Goal: Task Accomplishment & Management: Manage account settings

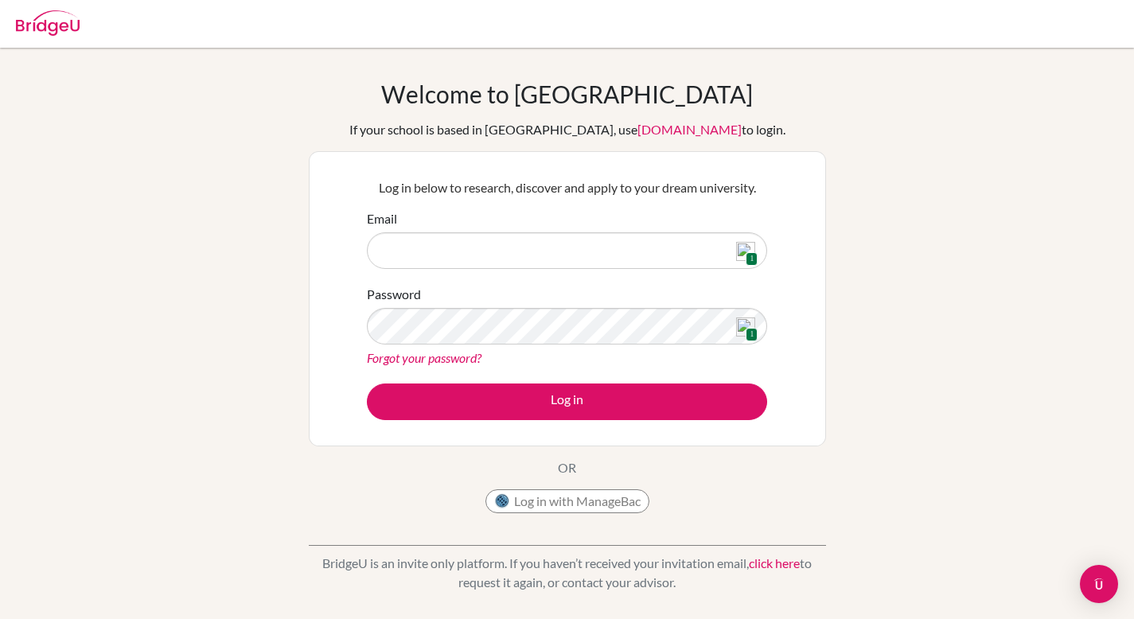
click at [745, 252] on img at bounding box center [745, 251] width 19 height 19
type input "birgitbery@dsbindia.com"
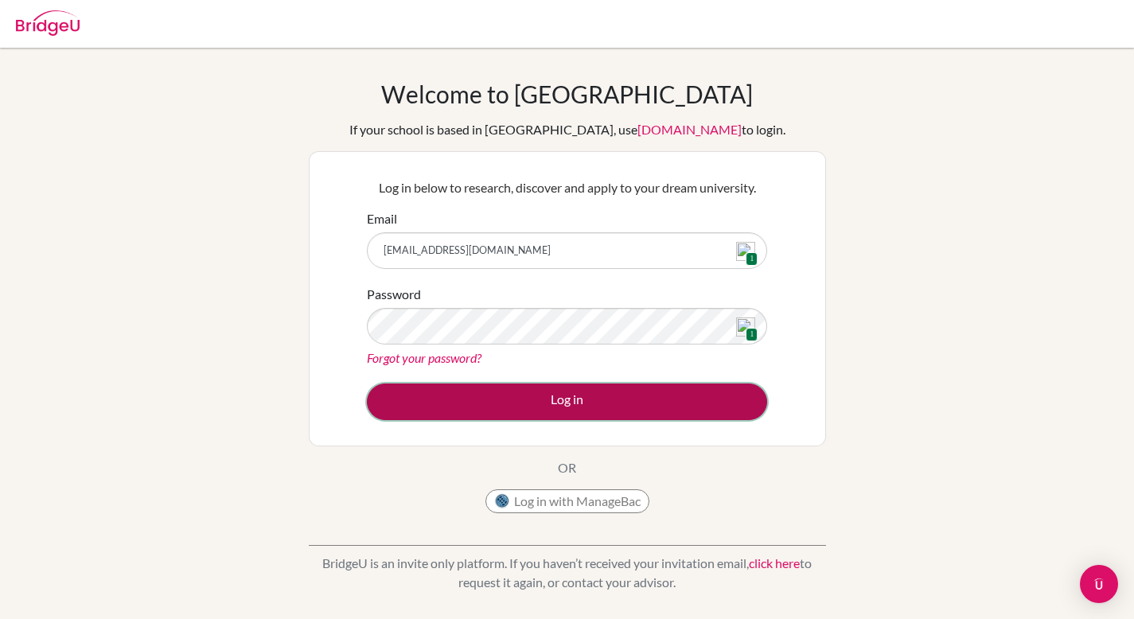
click at [595, 409] on button "Log in" at bounding box center [567, 402] width 400 height 37
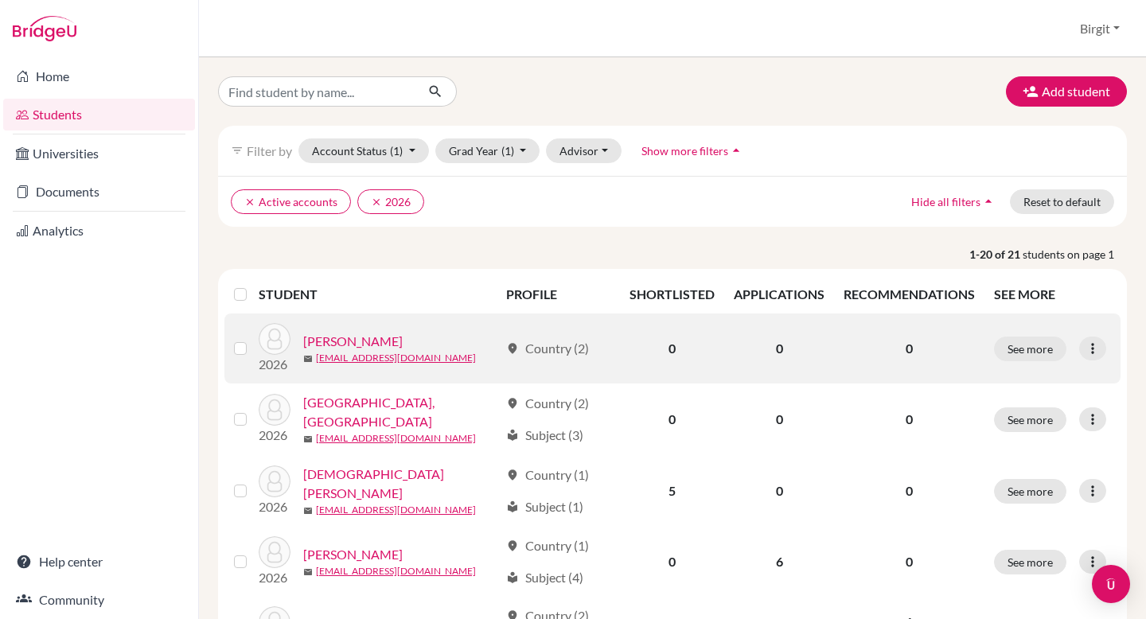
click at [345, 339] on link "[PERSON_NAME]" at bounding box center [352, 341] width 99 height 19
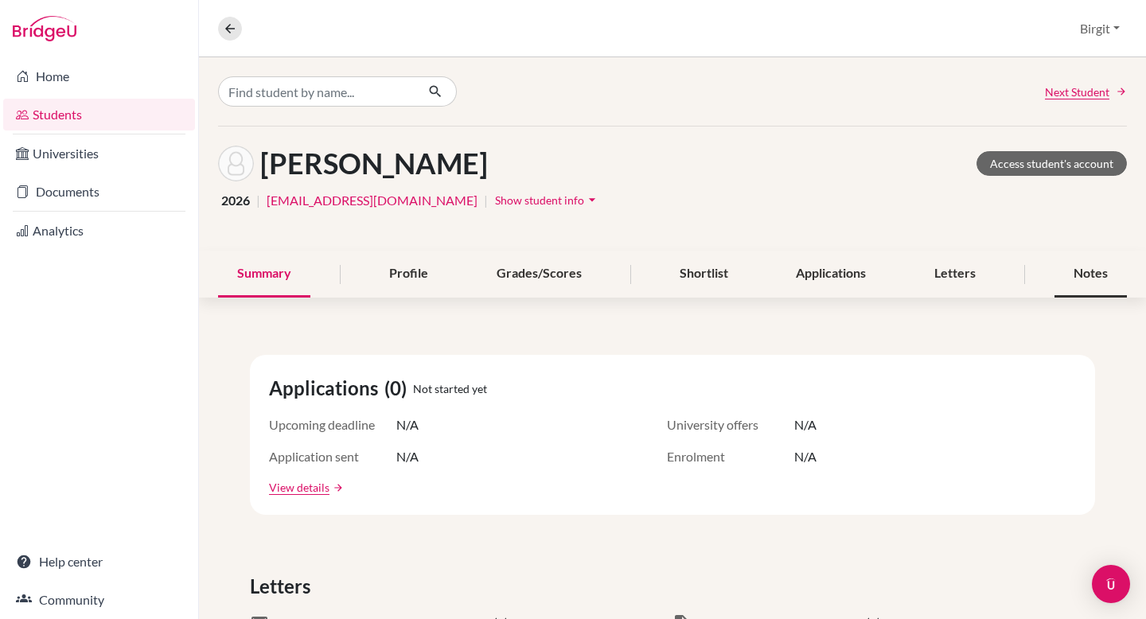
click at [1093, 270] on div "Notes" at bounding box center [1090, 274] width 72 height 47
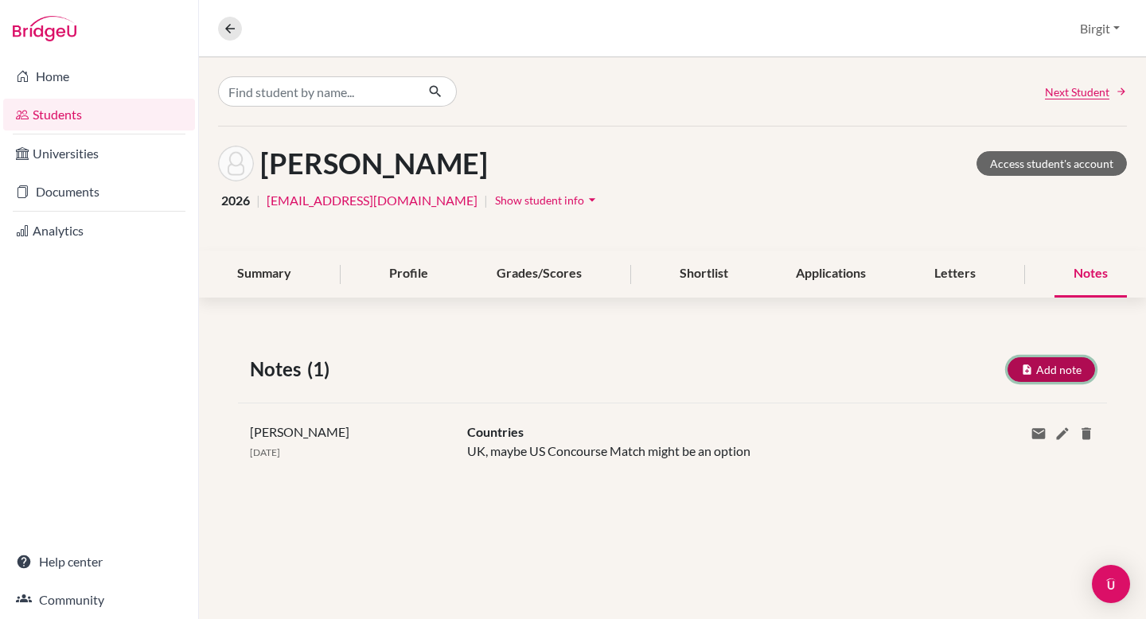
click at [1054, 371] on button "Add note" at bounding box center [1051, 369] width 88 height 25
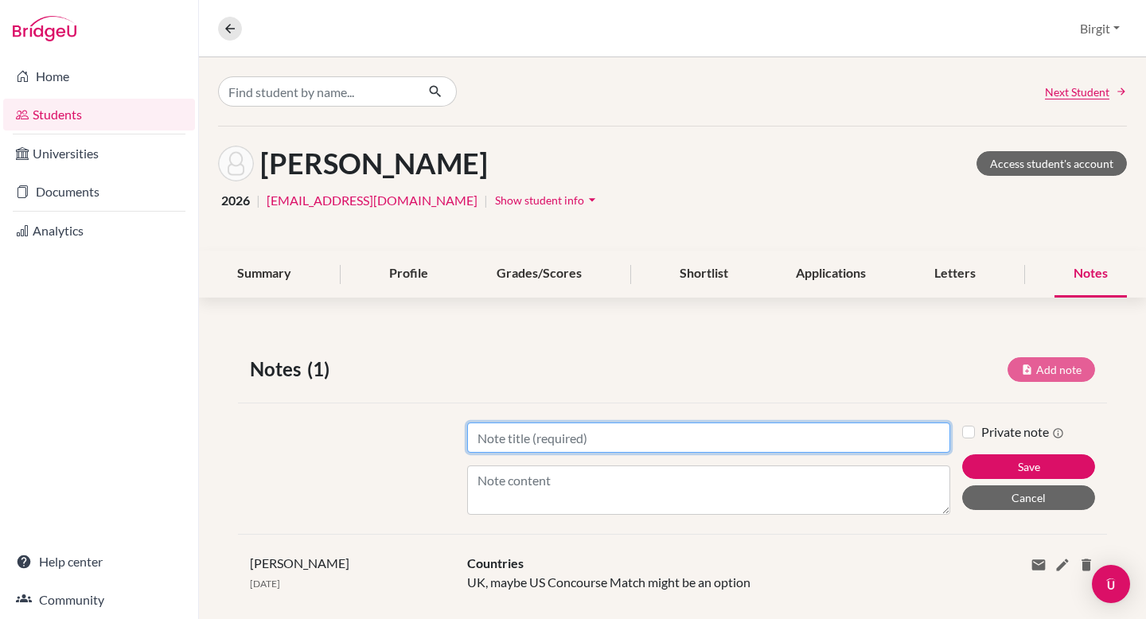
click at [881, 433] on input "Title" at bounding box center [708, 437] width 483 height 30
type input "Universities"
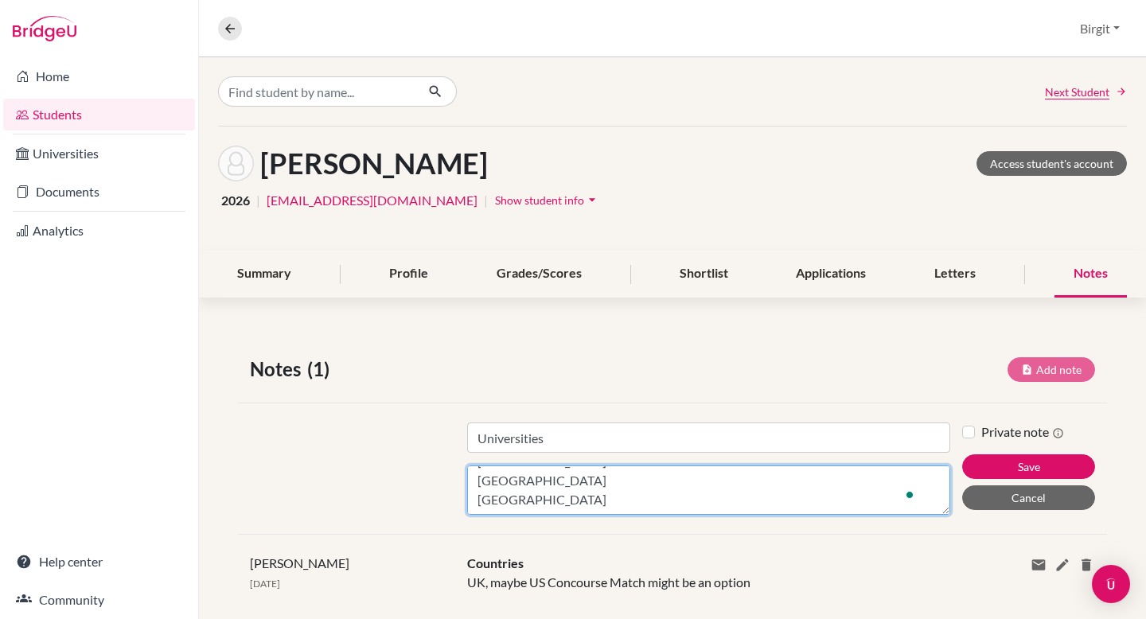
scroll to position [57, 0]
type textarea "NMIMS [GEOGRAPHIC_DATA] Atlas [GEOGRAPHIC_DATA] [GEOGRAPHIC_DATA] [GEOGRAPHIC_D…"
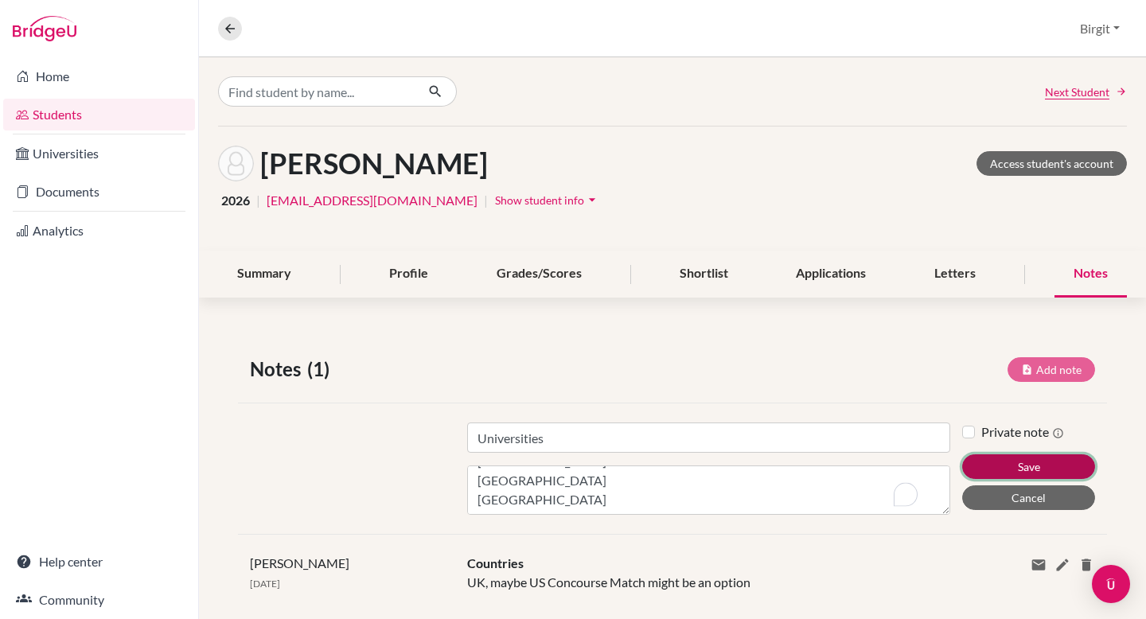
click at [1050, 472] on button "Save" at bounding box center [1028, 466] width 133 height 25
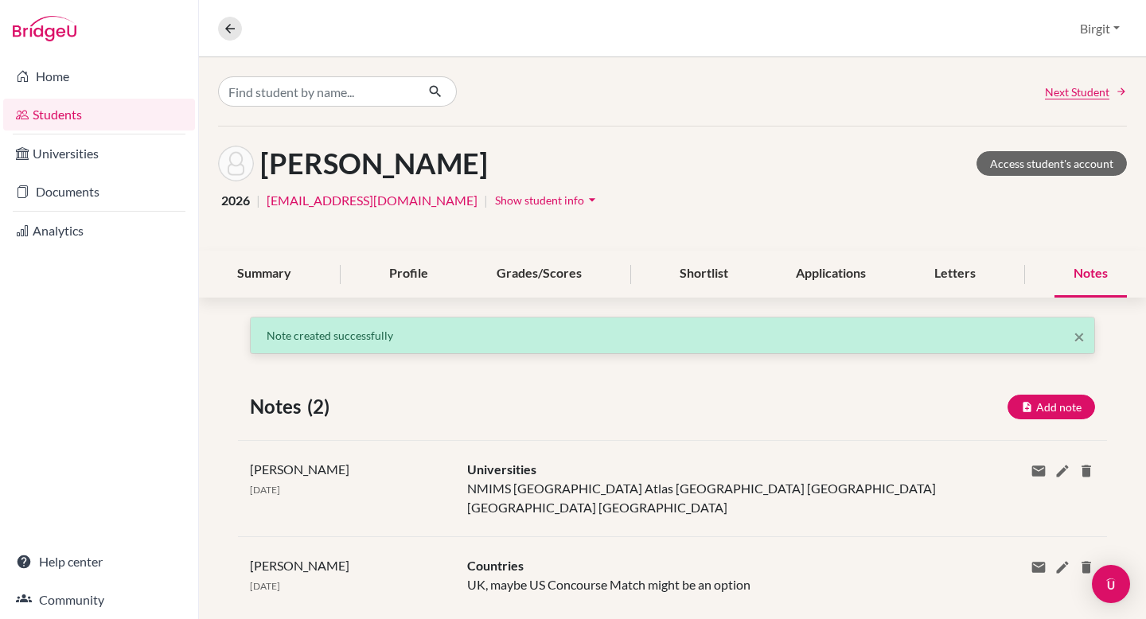
scroll to position [0, 0]
click at [1051, 412] on button "Add note" at bounding box center [1051, 407] width 88 height 25
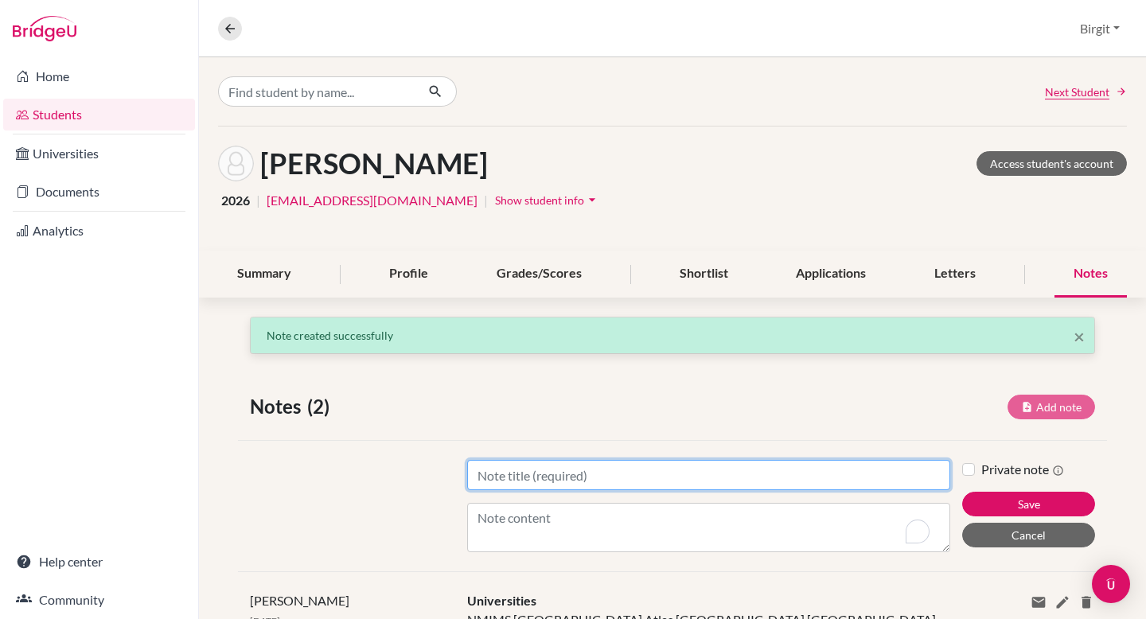
click at [713, 478] on input "Title" at bounding box center [708, 475] width 483 height 30
type input "Major"
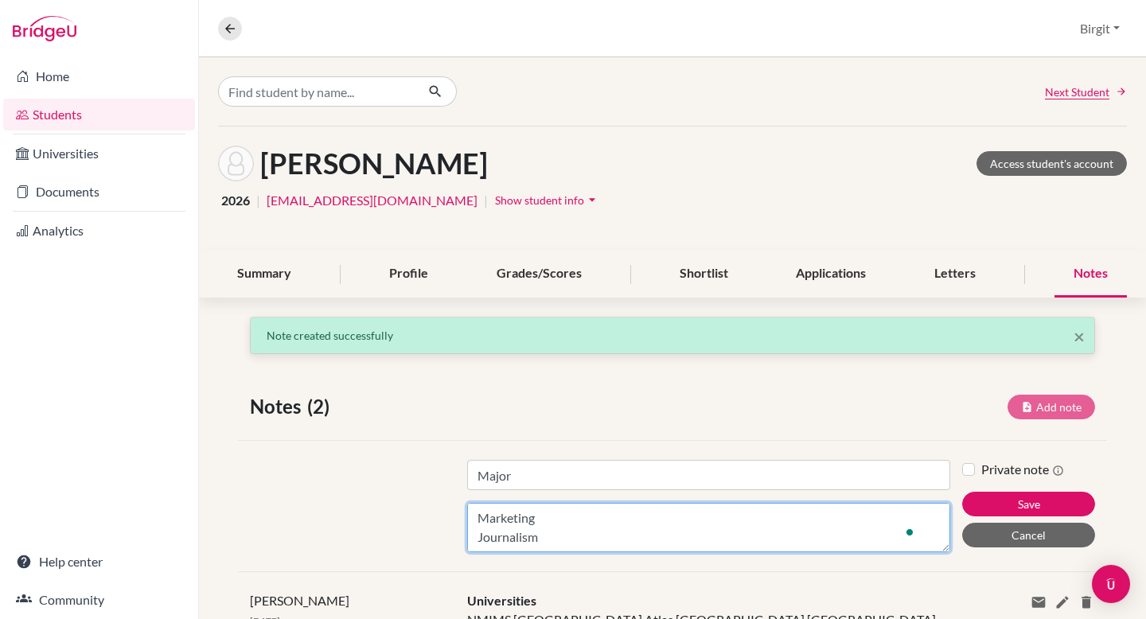
scroll to position [19, 0]
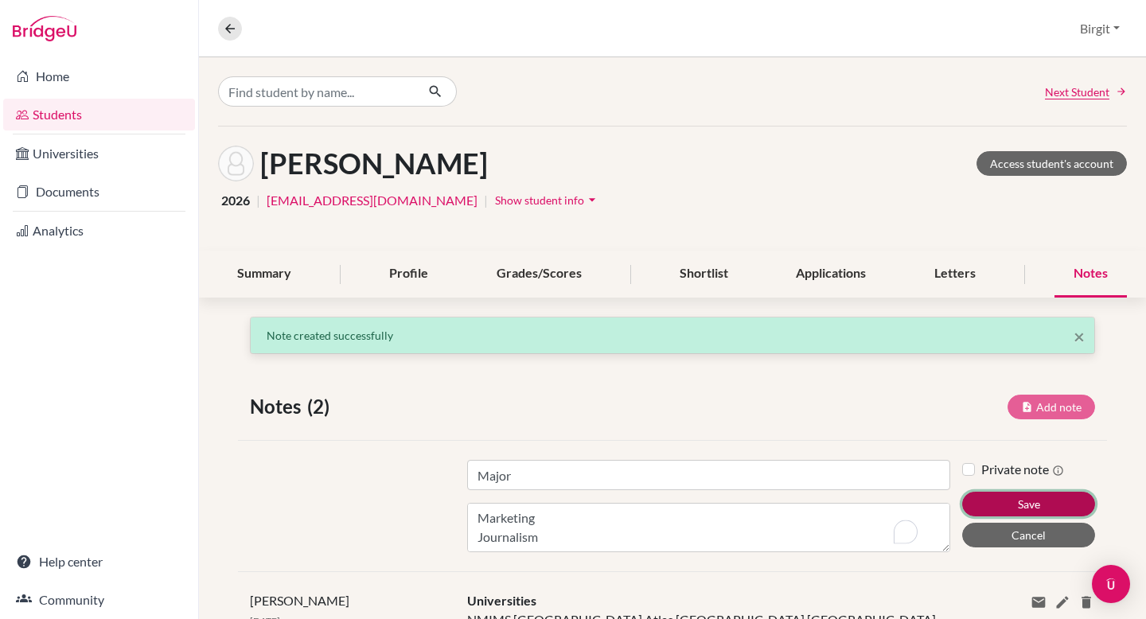
click at [1037, 506] on button "Save" at bounding box center [1028, 504] width 133 height 25
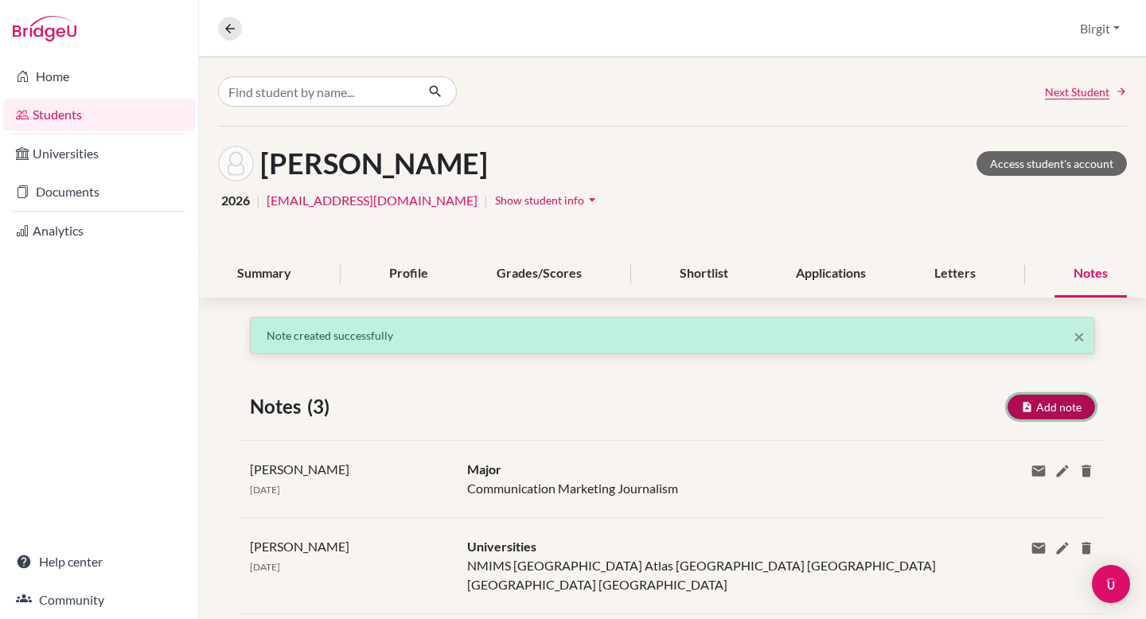
click at [1046, 410] on button "Add note" at bounding box center [1051, 407] width 88 height 25
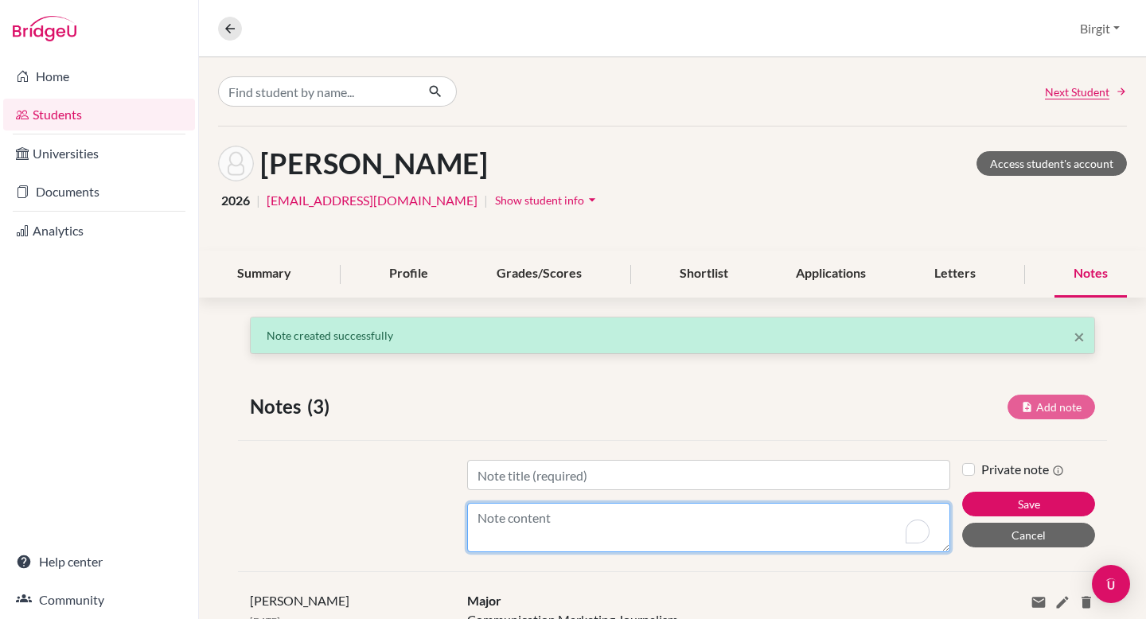
click at [574, 523] on textarea "Content" at bounding box center [708, 527] width 483 height 49
paste textarea "NMIMS School of Liberal Arts Degree: BA (Hons) in Liberal Arts Major: Communica…"
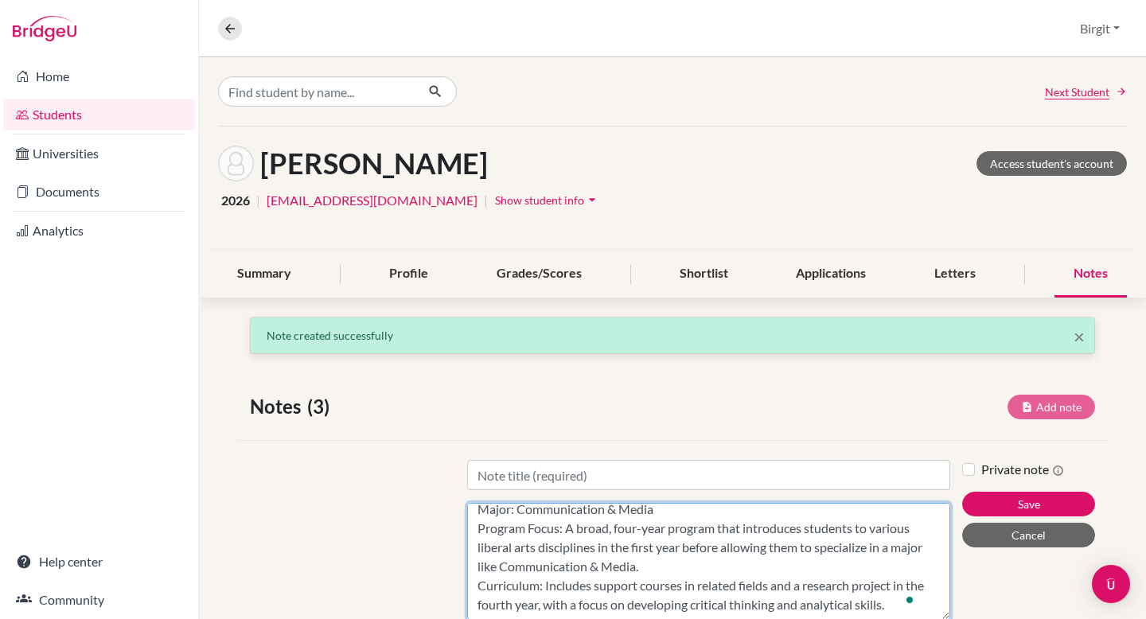
drag, startPoint x: 937, startPoint y: 551, endPoint x: 933, endPoint y: 618, distance: 67.7
click at [933, 618] on textarea "NMIMS School of Liberal Arts Degree: BA (Hons) in Liberal Arts Major: Communica…" at bounding box center [708, 561] width 483 height 117
type textarea "NMIMS School of Liberal Arts Degree: BA (Hons) in Liberal Arts Major: Communica…"
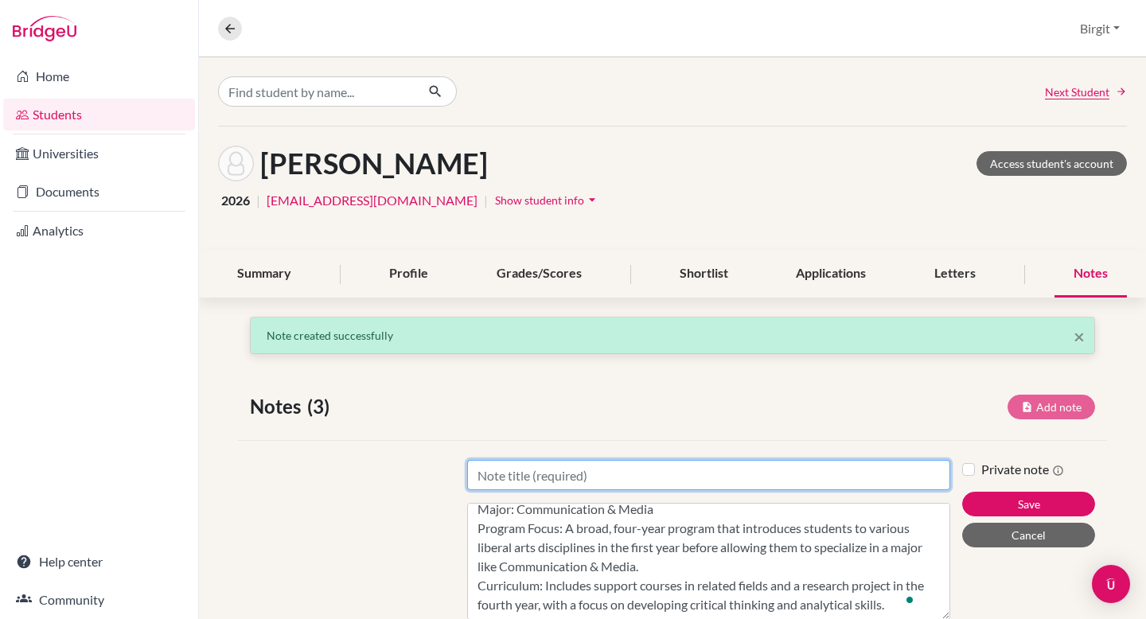
click at [588, 473] on input "Title" at bounding box center [708, 475] width 483 height 30
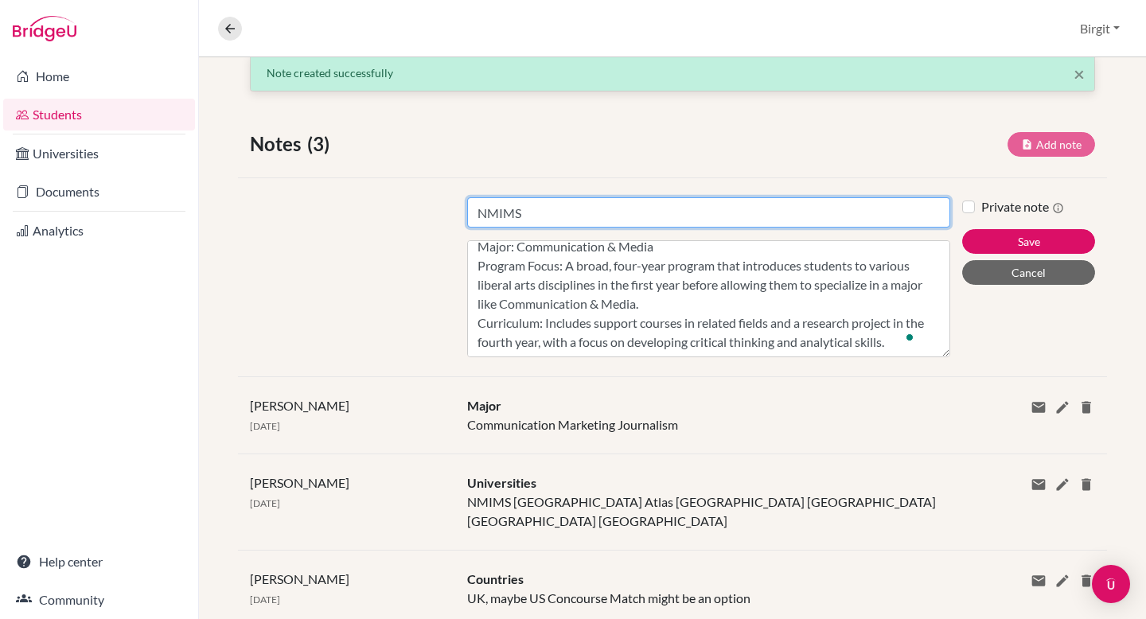
scroll to position [309, 0]
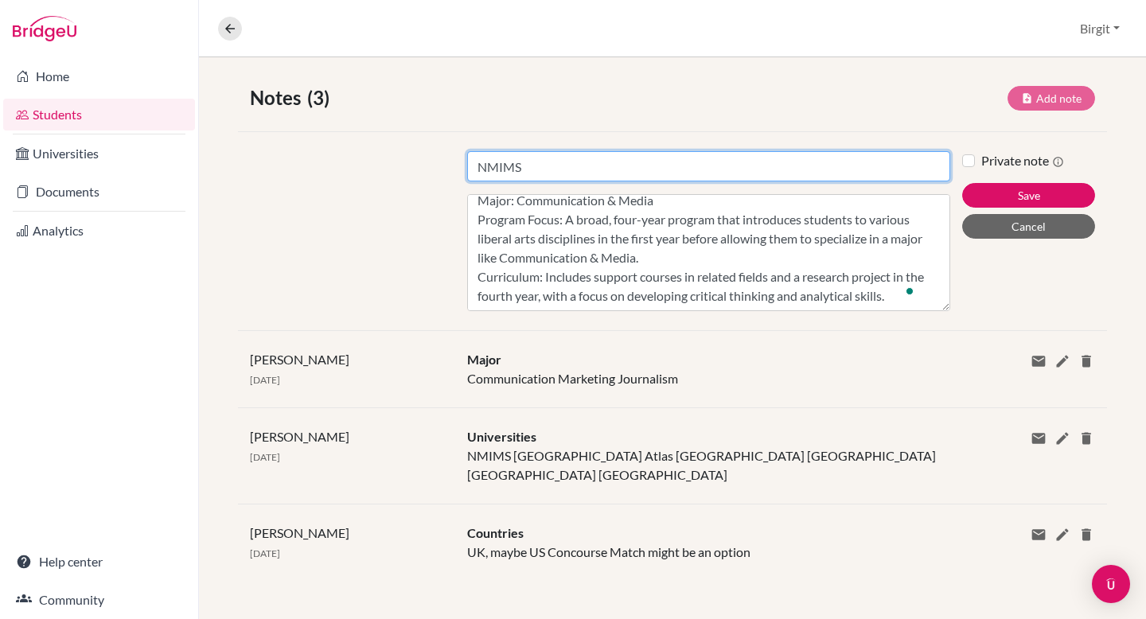
type input "NMIMS"
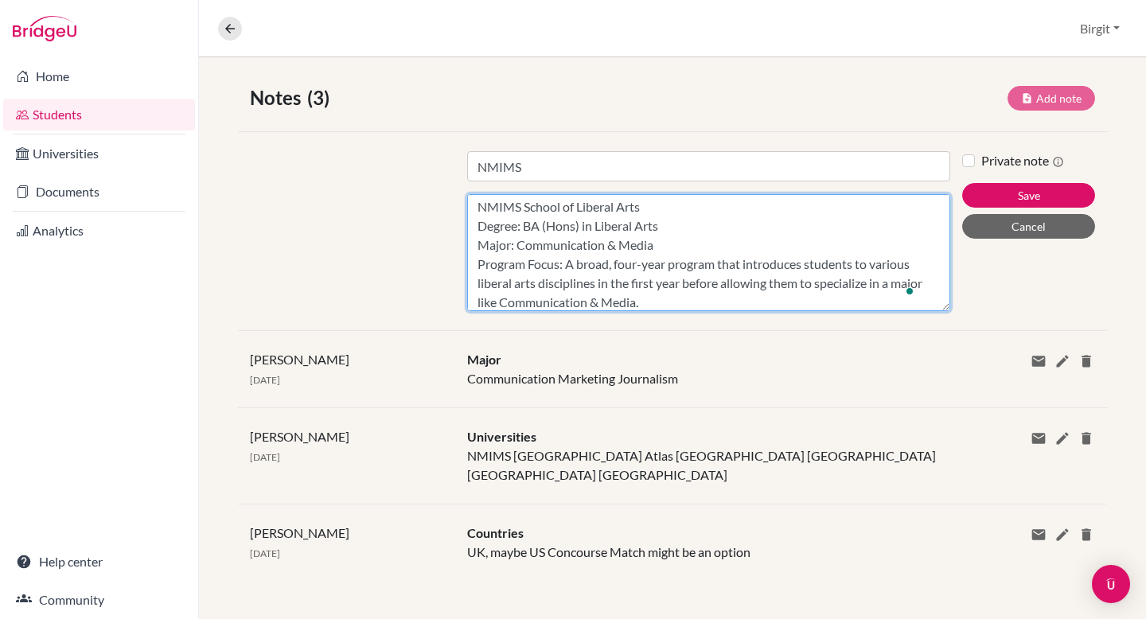
scroll to position [0, 0]
drag, startPoint x: 473, startPoint y: 205, endPoint x: 683, endPoint y: 205, distance: 210.8
click at [683, 205] on textarea "NMIMS School of Liberal Arts Degree: BA (Hons) in Liberal Arts Major: Communica…" at bounding box center [708, 252] width 483 height 117
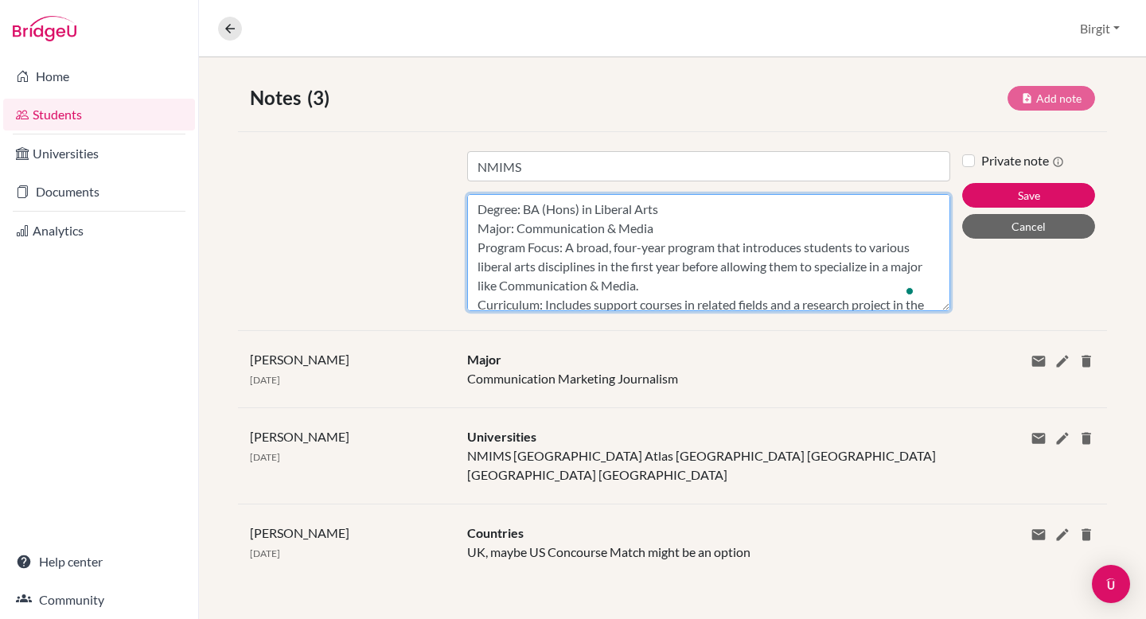
type textarea "Degree: BA (Hons) in Liberal Arts Major: Communication & Media Program Focus: A…"
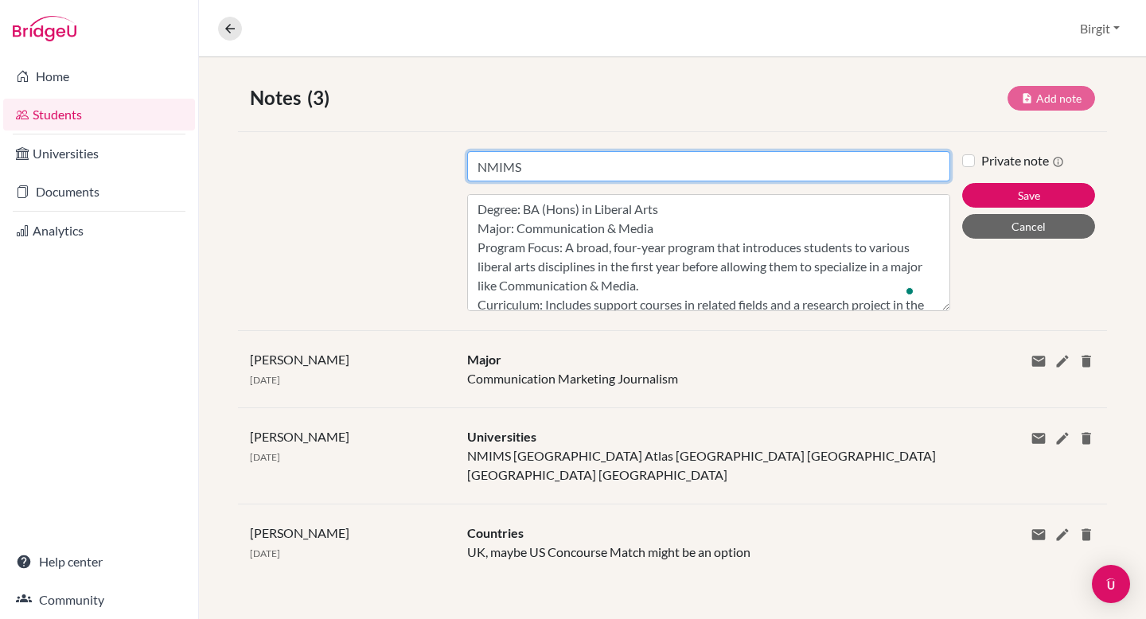
drag, startPoint x: 543, startPoint y: 170, endPoint x: 398, endPoint y: 153, distance: 145.9
click at [399, 153] on div "Title NMIMS Content Degree: BA (Hons) in Liberal Arts Major: Communication & Me…" at bounding box center [672, 230] width 869 height 199
paste input "School of Liberal Arts"
type input "NMIMS School of Liberal Arts"
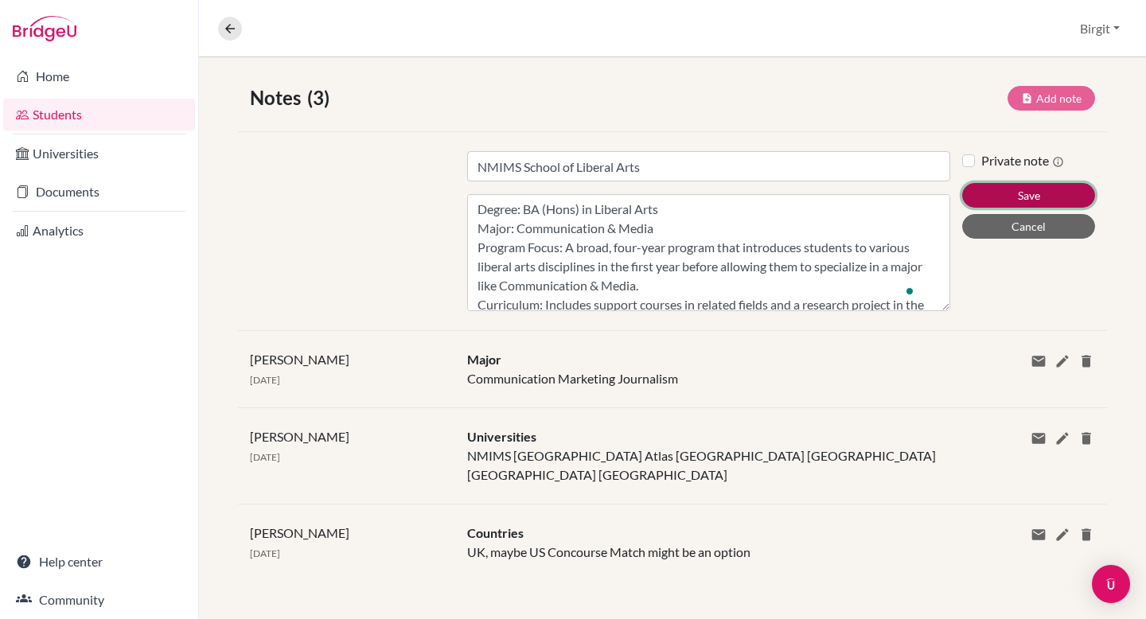
click at [1040, 189] on button "Save" at bounding box center [1028, 195] width 133 height 25
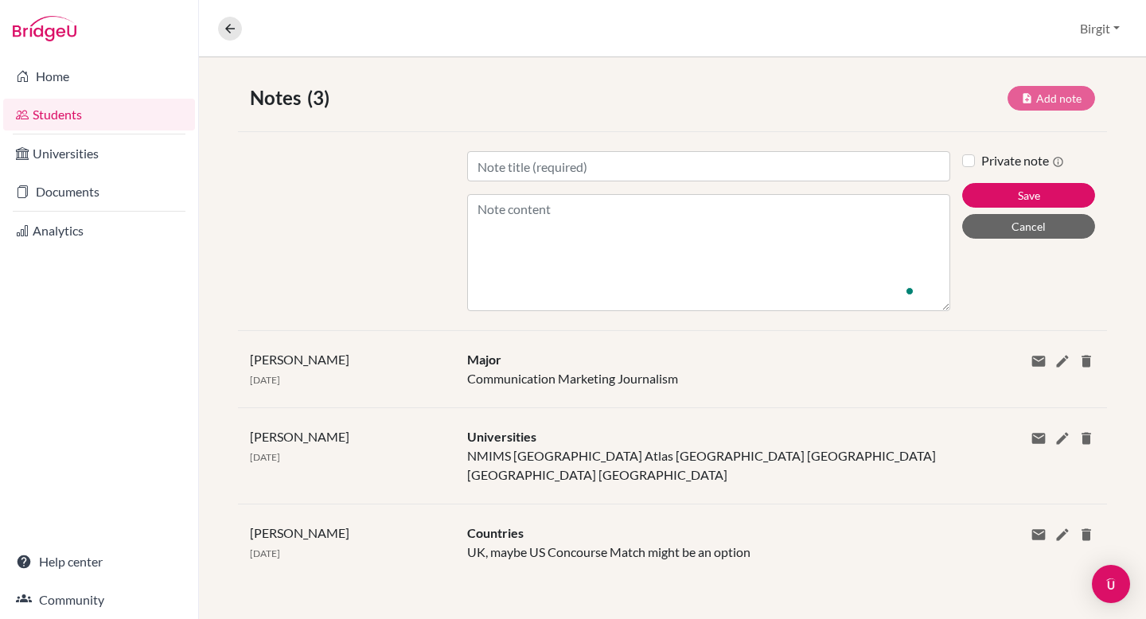
scroll to position [243, 0]
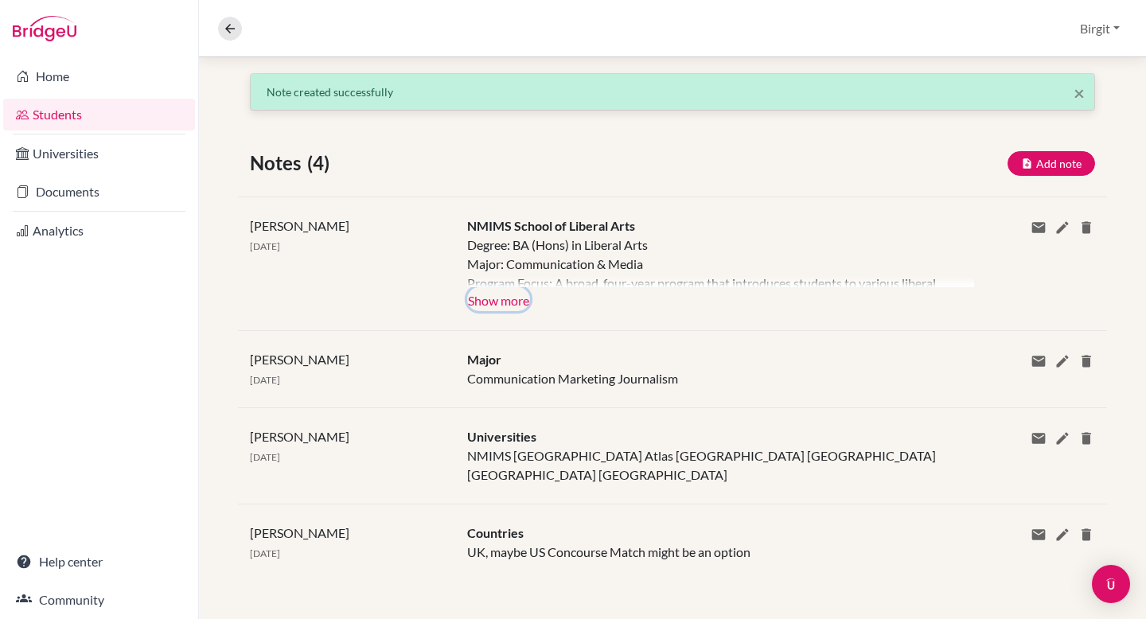
click at [521, 301] on button "Show more" at bounding box center [498, 299] width 63 height 24
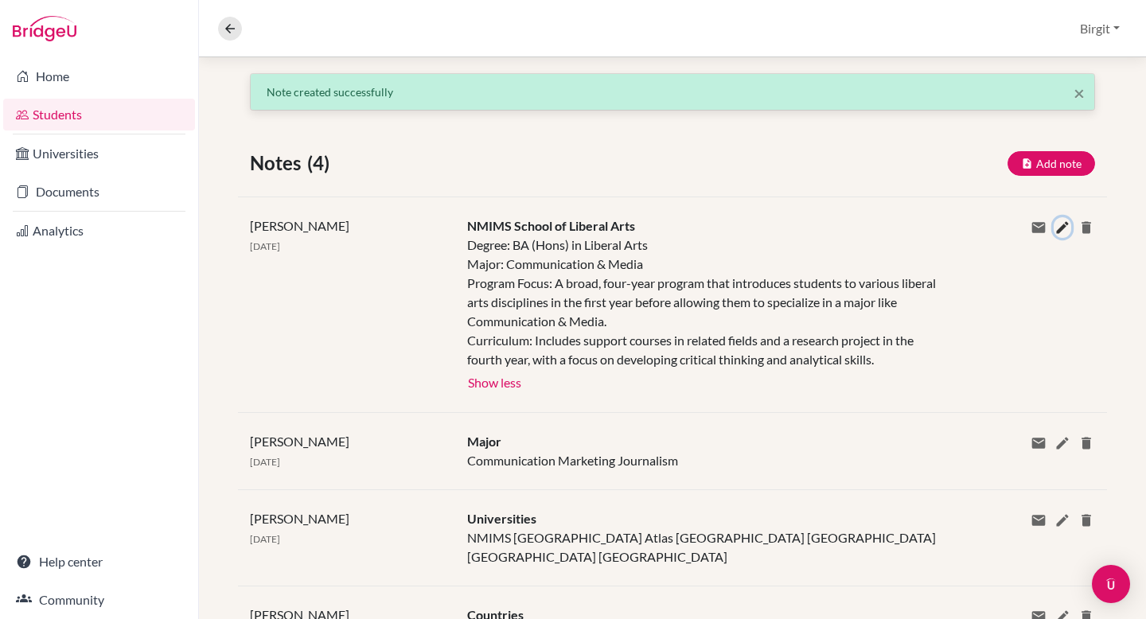
click at [1054, 226] on icon at bounding box center [1062, 228] width 16 height 16
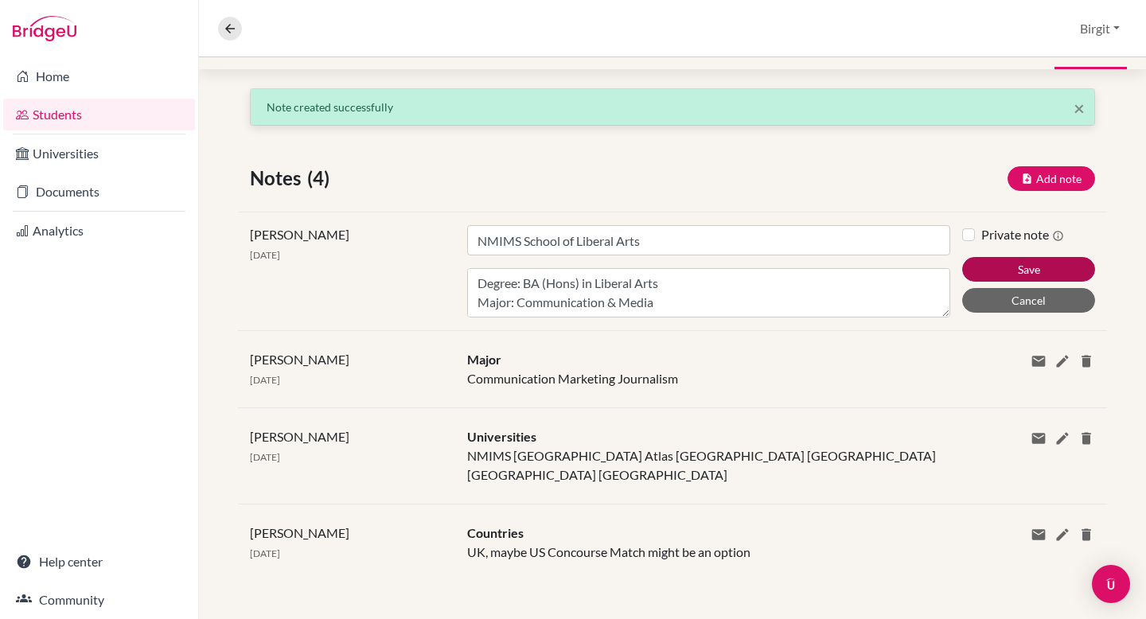
scroll to position [228, 0]
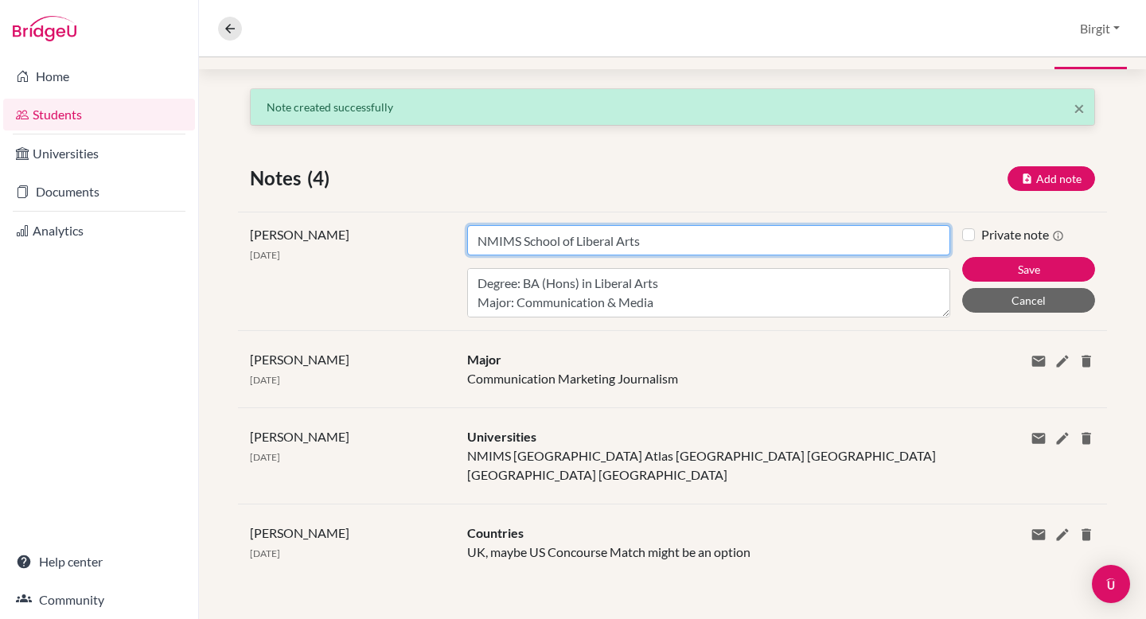
drag, startPoint x: 687, startPoint y: 239, endPoint x: 528, endPoint y: 232, distance: 159.3
click at [528, 232] on input "NMIMS School of Liberal Arts" at bounding box center [708, 240] width 483 height 30
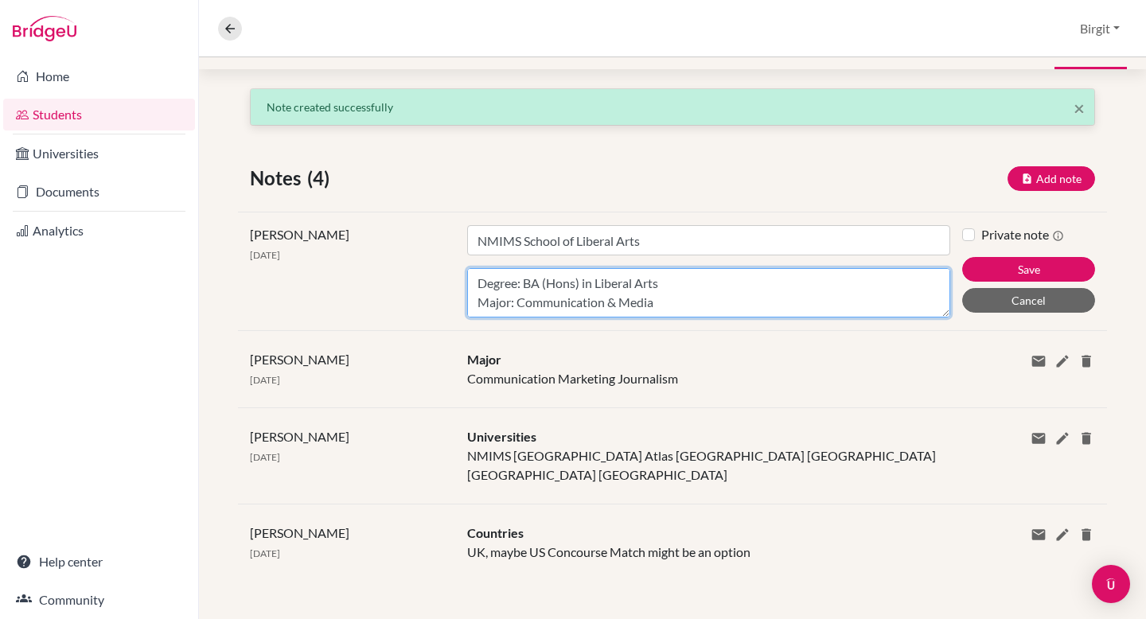
click at [696, 301] on textarea "Degree: BA (Hons) in Liberal Arts Major: Communication & Media Program Focus: A…" at bounding box center [708, 292] width 483 height 49
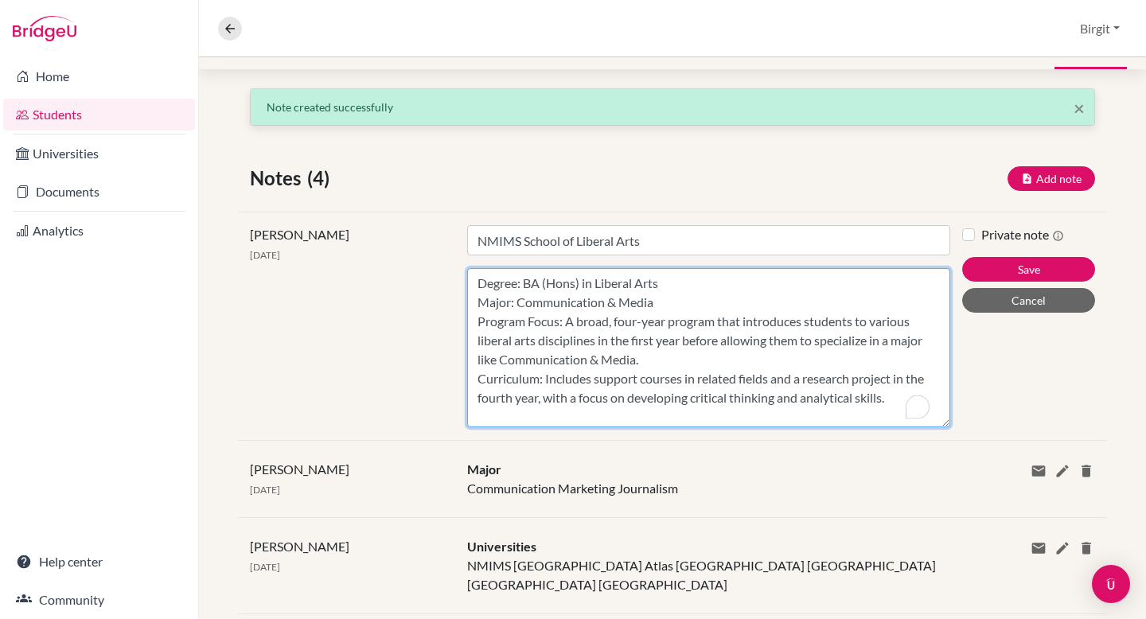
drag, startPoint x: 936, startPoint y: 313, endPoint x: 926, endPoint y: 555, distance: 241.3
click at [927, 557] on div "× Note created successfully Notes (4) Add note Title Content Private note Save …" at bounding box center [672, 408] width 947 height 640
click at [893, 402] on textarea "Degree: BA (Hons) in Liberal Arts Major: Communication & Media Program Focus: A…" at bounding box center [708, 347] width 483 height 159
paste textarea "BBA in Branding & Advertising"
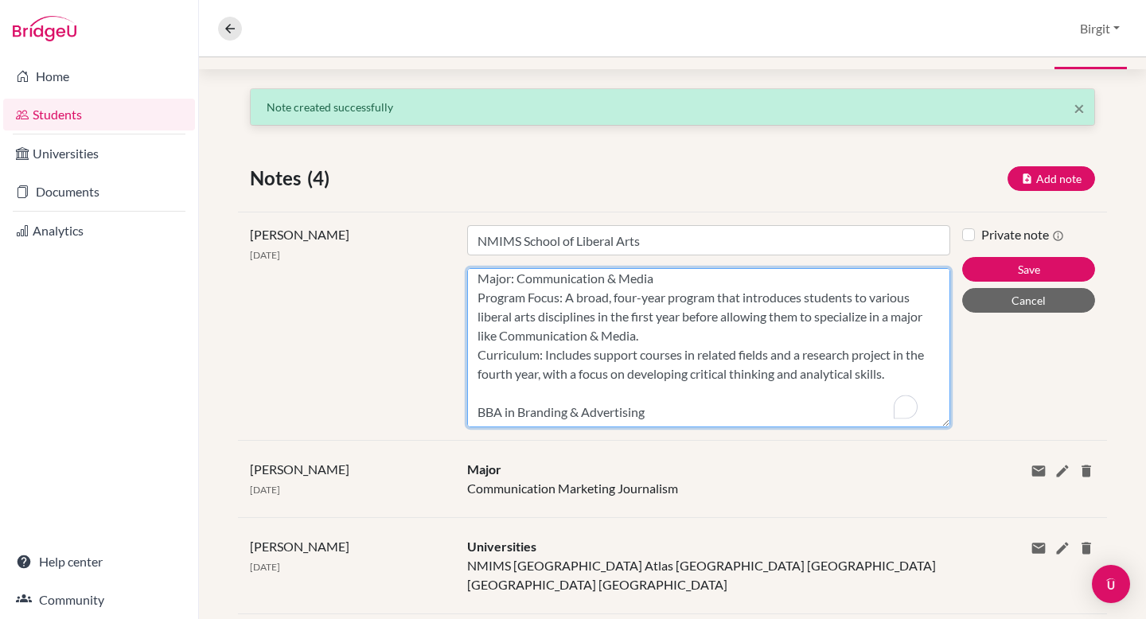
scroll to position [39, 0]
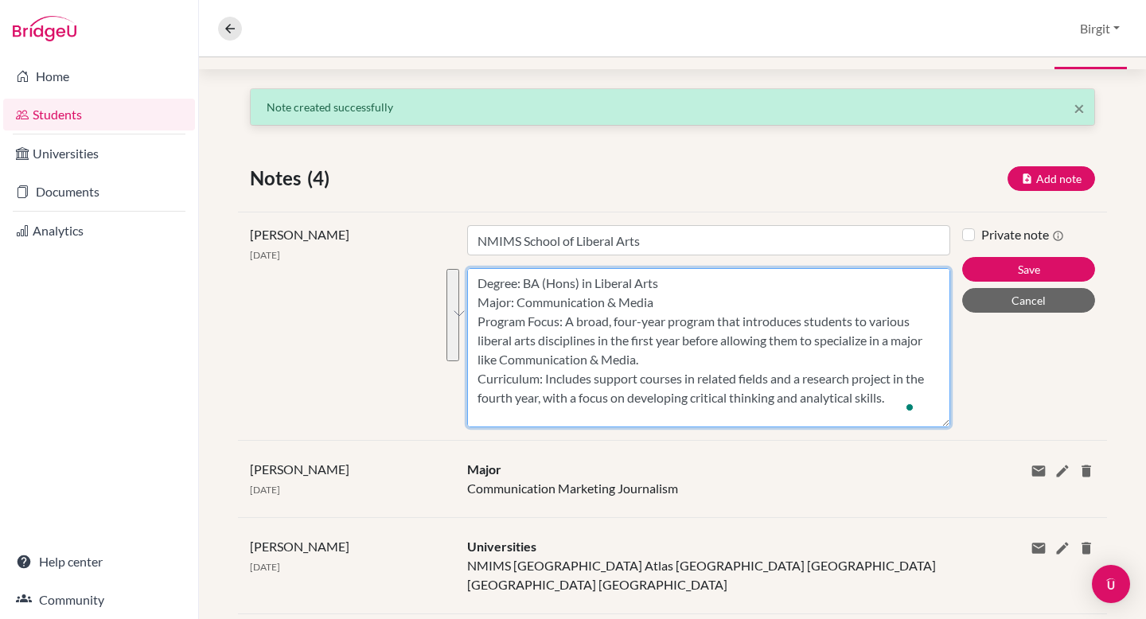
drag, startPoint x: 475, startPoint y: 322, endPoint x: 915, endPoint y: 397, distance: 446.3
click at [915, 397] on textarea "Degree: BA (Hons) in Liberal Arts Major: Communication & Media Program Focus: A…" at bounding box center [708, 347] width 483 height 159
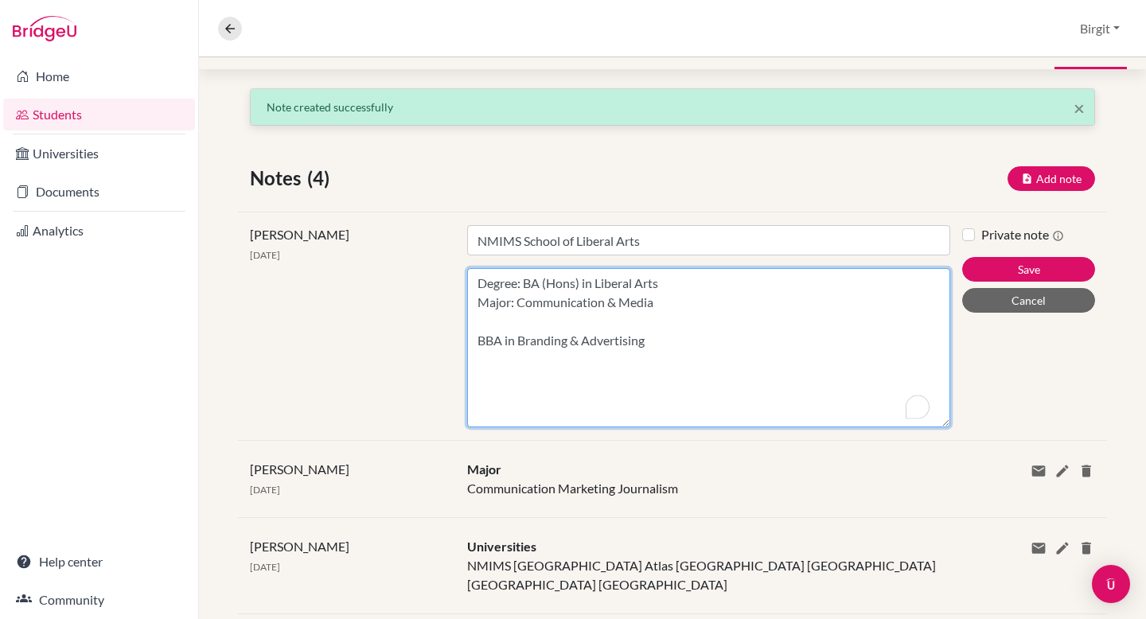
drag, startPoint x: 522, startPoint y: 281, endPoint x: 466, endPoint y: 274, distance: 56.1
click at [467, 274] on textarea "Degree: BA (Hons) in Liberal Arts Major: Communication & Media BBA in Branding …" at bounding box center [708, 347] width 483 height 159
type textarea "BA (Hons) in Liberal Arts Major: Communication & Media BBA in Branding & Advert…"
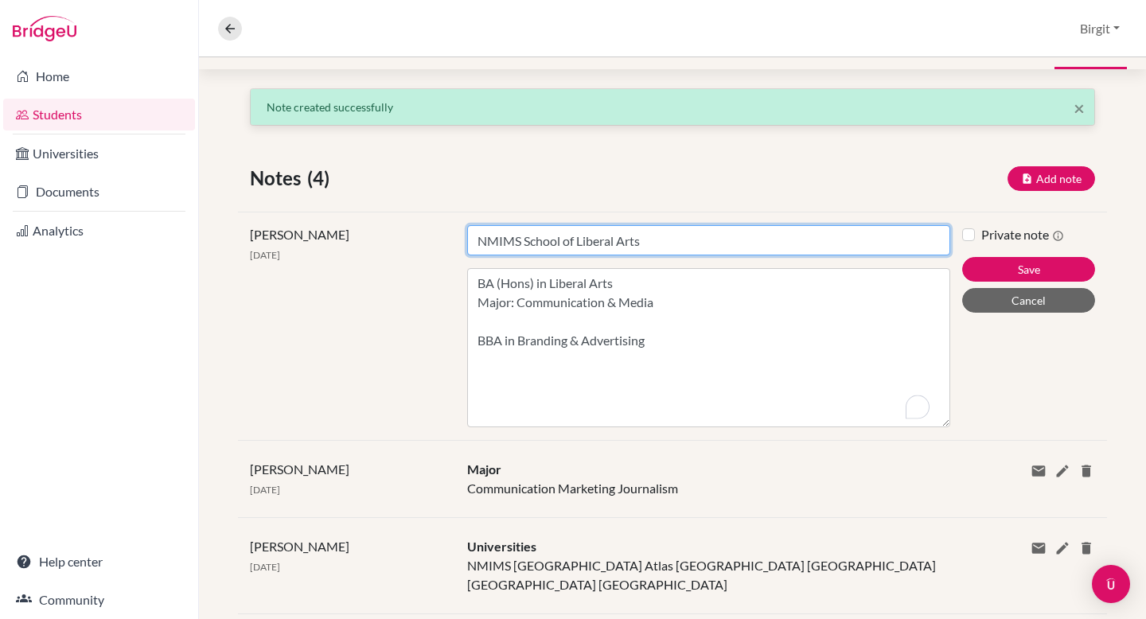
click at [524, 240] on input "NMIMS School of Liberal Arts" at bounding box center [708, 240] width 483 height 30
drag, startPoint x: 523, startPoint y: 239, endPoint x: 653, endPoint y: 240, distance: 130.5
click at [653, 240] on input "NMIMS School of Liberal Arts" at bounding box center [708, 240] width 483 height 30
drag, startPoint x: 475, startPoint y: 240, endPoint x: 695, endPoint y: 243, distance: 219.6
click at [695, 243] on input "NMIMS School of Liberal Arts" at bounding box center [708, 240] width 483 height 30
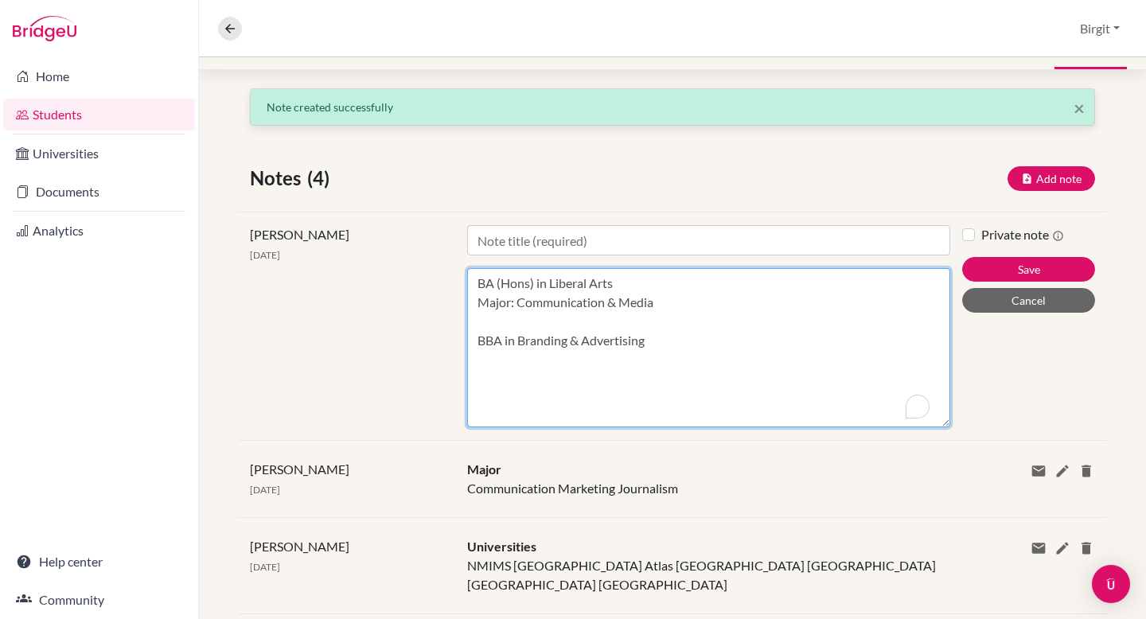
click at [473, 281] on textarea "BA (Hons) in Liberal Arts Major: Communication & Media BBA in Branding & Advert…" at bounding box center [708, 347] width 483 height 159
paste textarea "NMIMS School of Liberal Arts"
click at [477, 302] on textarea "NMIMS School of Liberal Arts BA (Hons) in Liberal Arts Major: Communication & M…" at bounding box center [708, 347] width 483 height 159
click at [481, 338] on textarea "NMIMS School of Liberal Arts BA (Hons) in Liberal Arts Major: Communication & M…" at bounding box center [708, 347] width 483 height 159
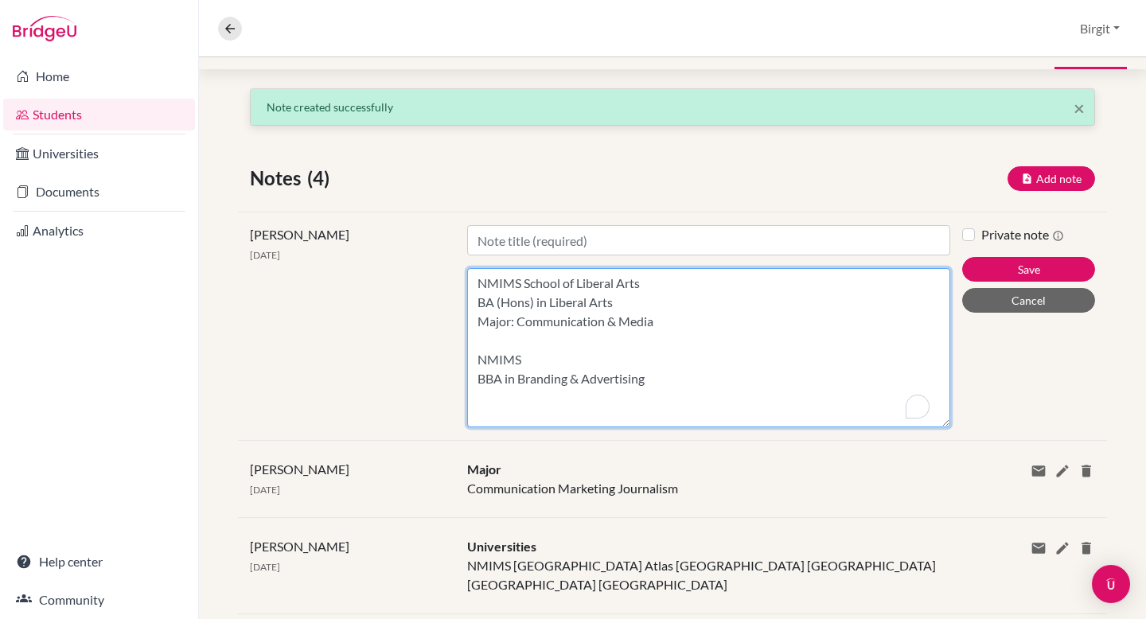
paste textarea "School of Branding and Advertising"
click at [672, 387] on textarea "NMIMS School of Liberal Arts BA (Hons) in Liberal Arts Major: Communication & M…" at bounding box center [708, 347] width 483 height 159
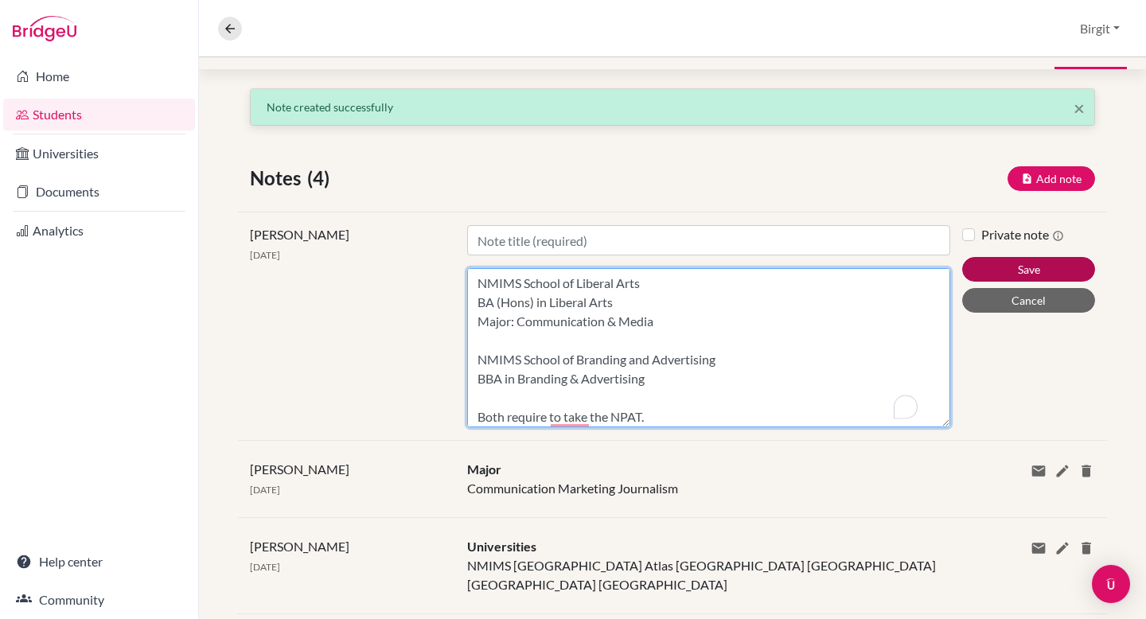
type textarea "NMIMS School of Liberal Arts BA (Hons) in Liberal Arts Major: Communication & M…"
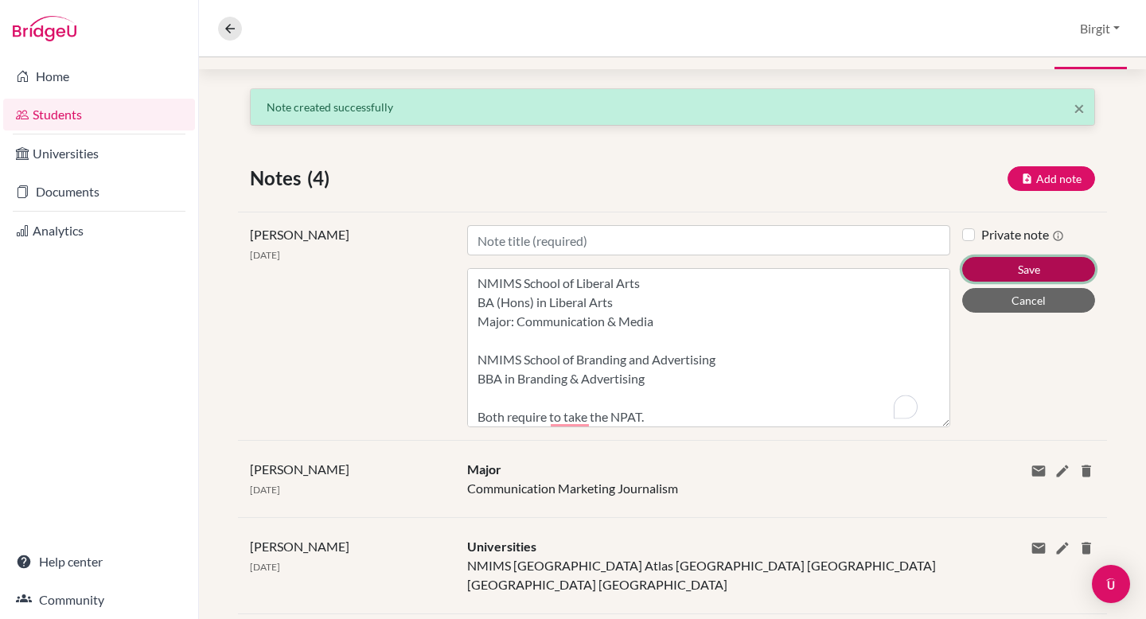
click at [1017, 271] on button "Save" at bounding box center [1028, 269] width 133 height 25
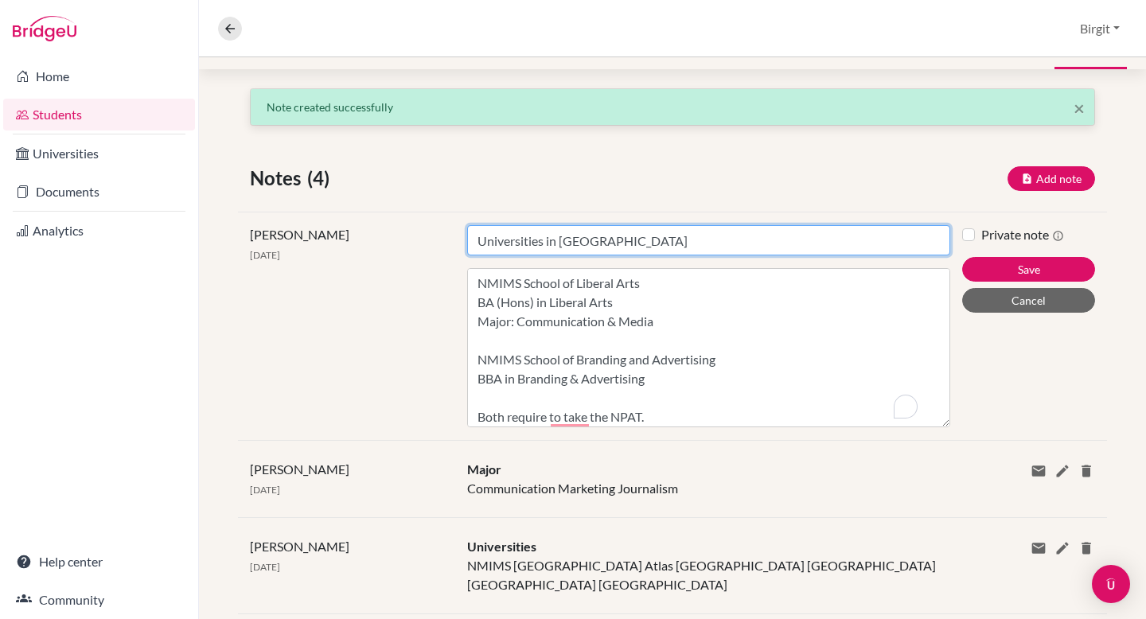
type input "Universities in [GEOGRAPHIC_DATA]"
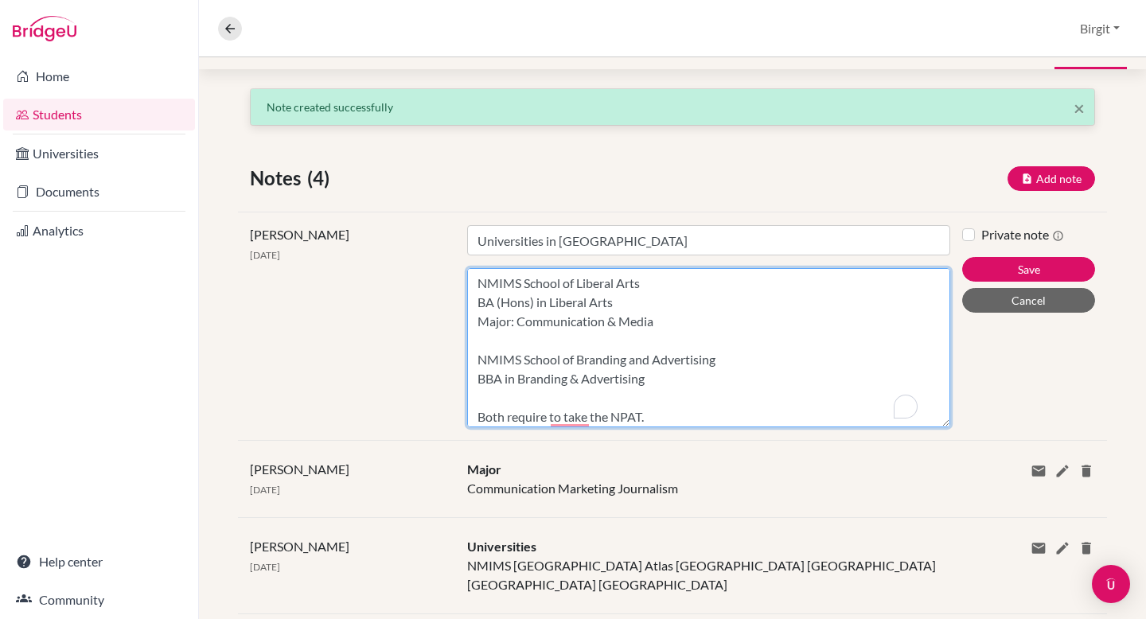
scroll to position [24, 0]
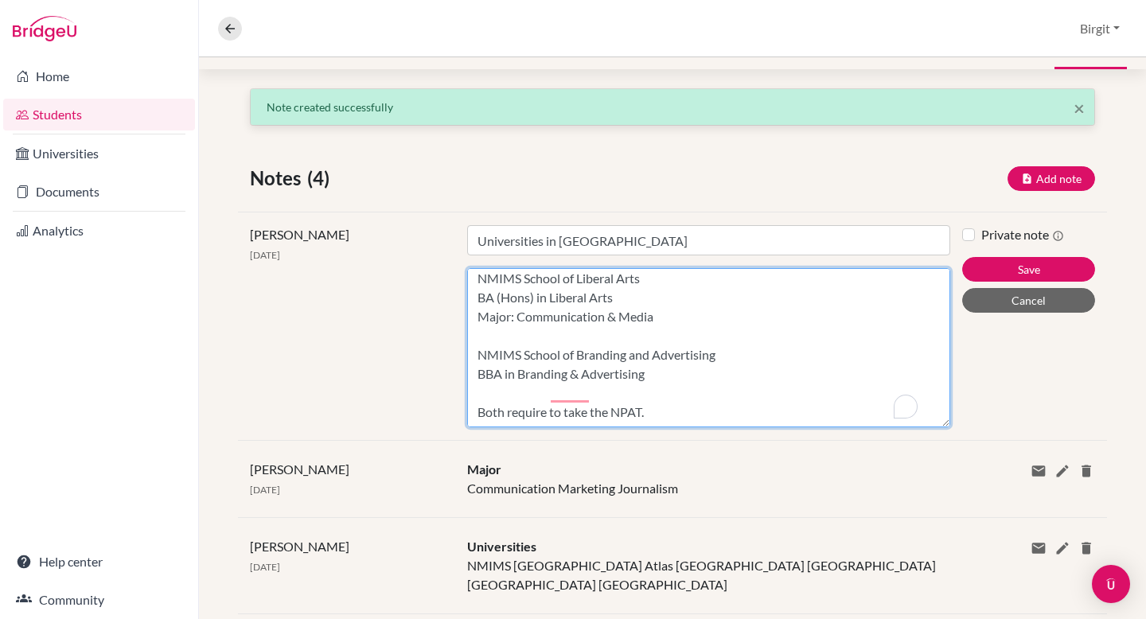
click at [683, 422] on textarea "NMIMS School of Liberal Arts BA (Hons) in Liberal Arts Major: Communication & M…" at bounding box center [708, 347] width 483 height 159
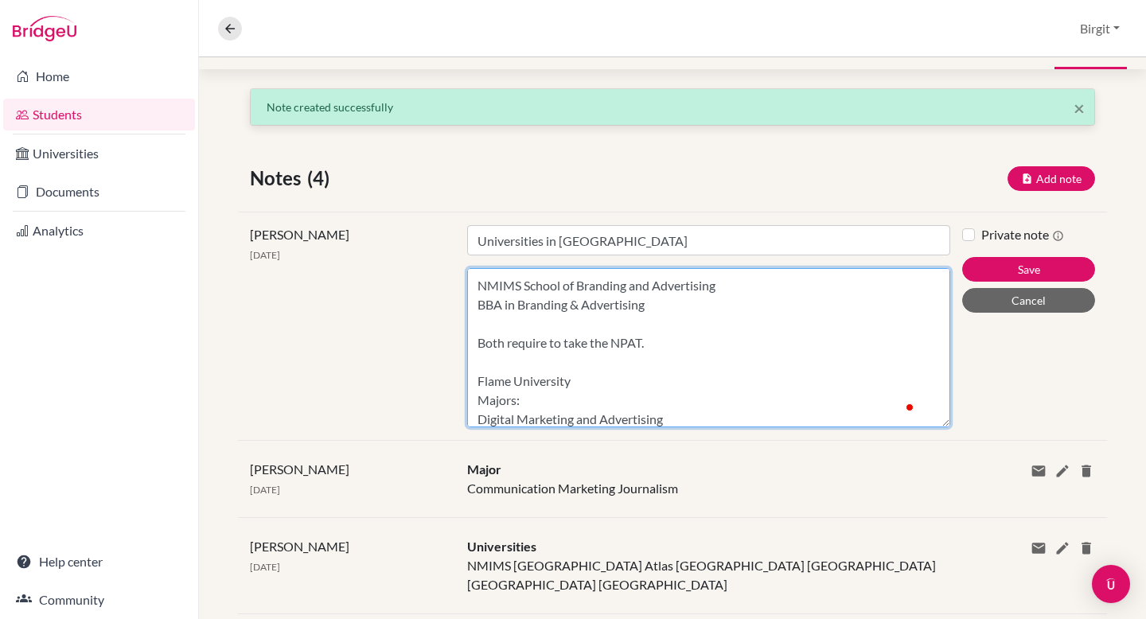
scroll to position [93, 0]
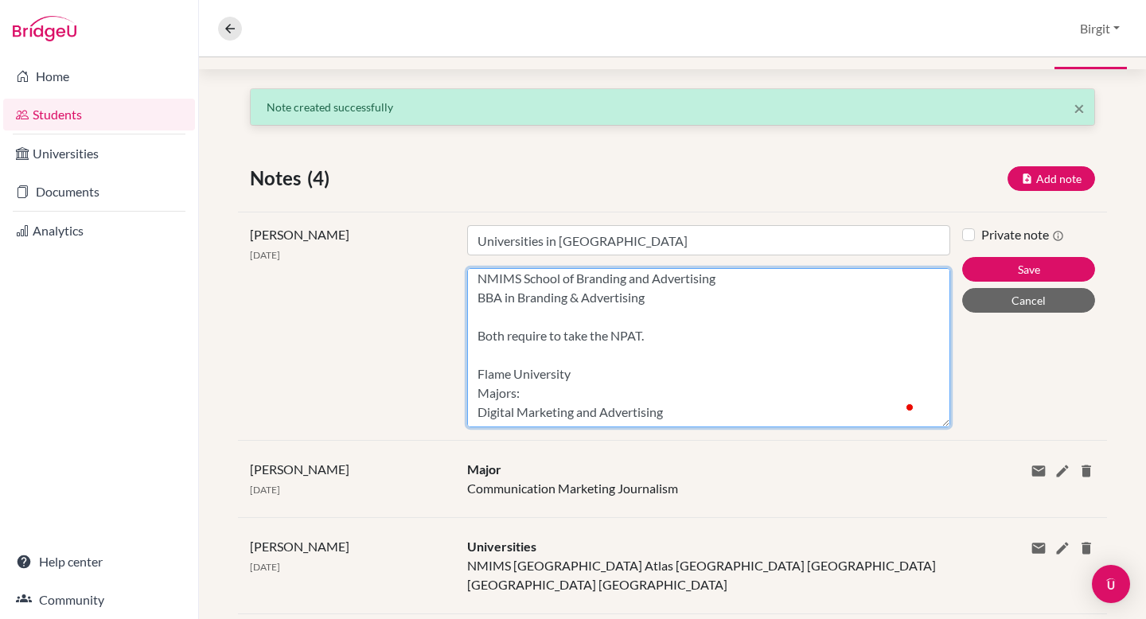
paste textarea "[URL][DOMAIN_NAME]"
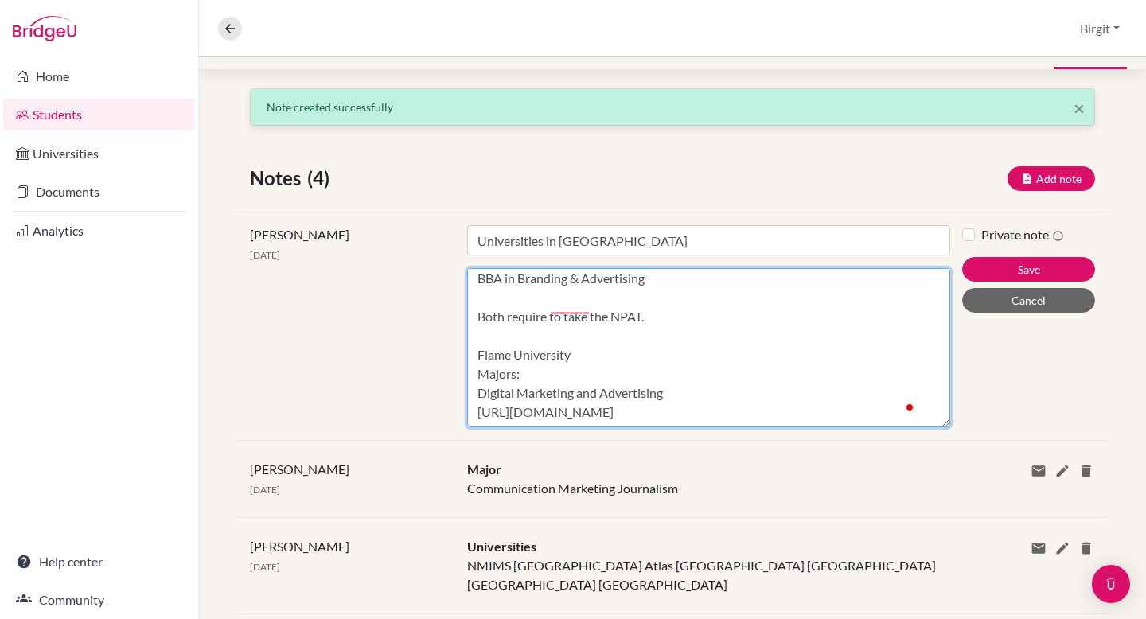
scroll to position [131, 0]
click at [602, 366] on textarea "NMIMS School of Liberal Arts BA (Hons) in Liberal Arts Major: Communication & M…" at bounding box center [708, 347] width 483 height 159
drag, startPoint x: 602, startPoint y: 366, endPoint x: 602, endPoint y: 354, distance: 12.0
click at [602, 366] on textarea "NMIMS School of Liberal Arts BA (Hons) in Liberal Arts Major: Communication & M…" at bounding box center [708, 347] width 483 height 159
click at [644, 405] on textarea "NMIMS School of Liberal Arts BA (Hons) in Liberal Arts Major: Communication & M…" at bounding box center [708, 347] width 483 height 159
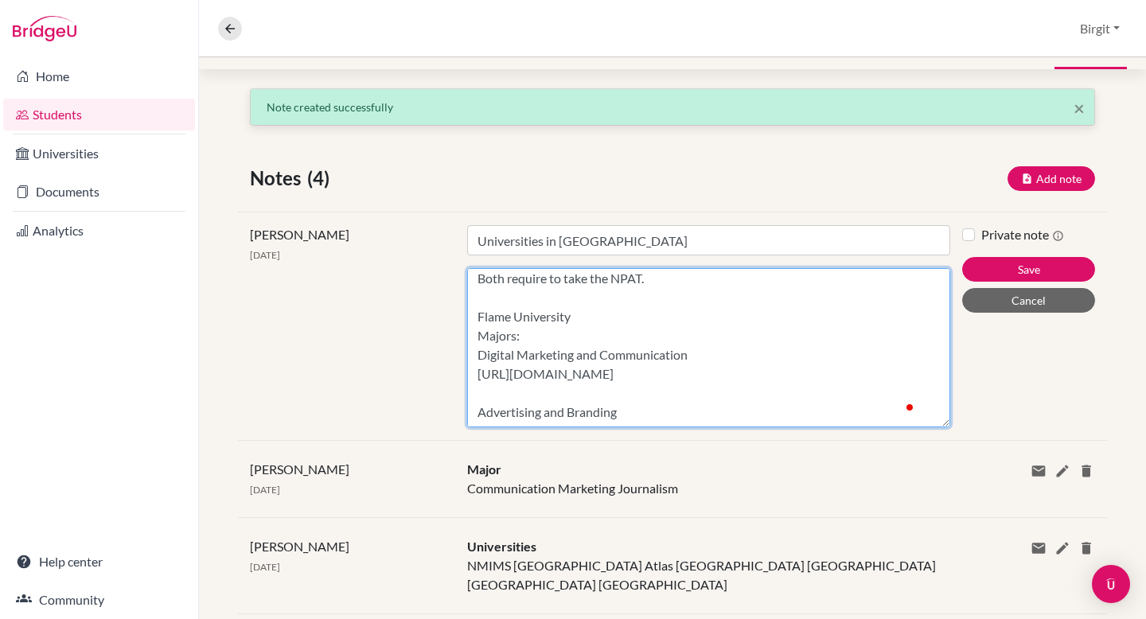
scroll to position [169, 0]
paste textarea "[URL][DOMAIN_NAME]"
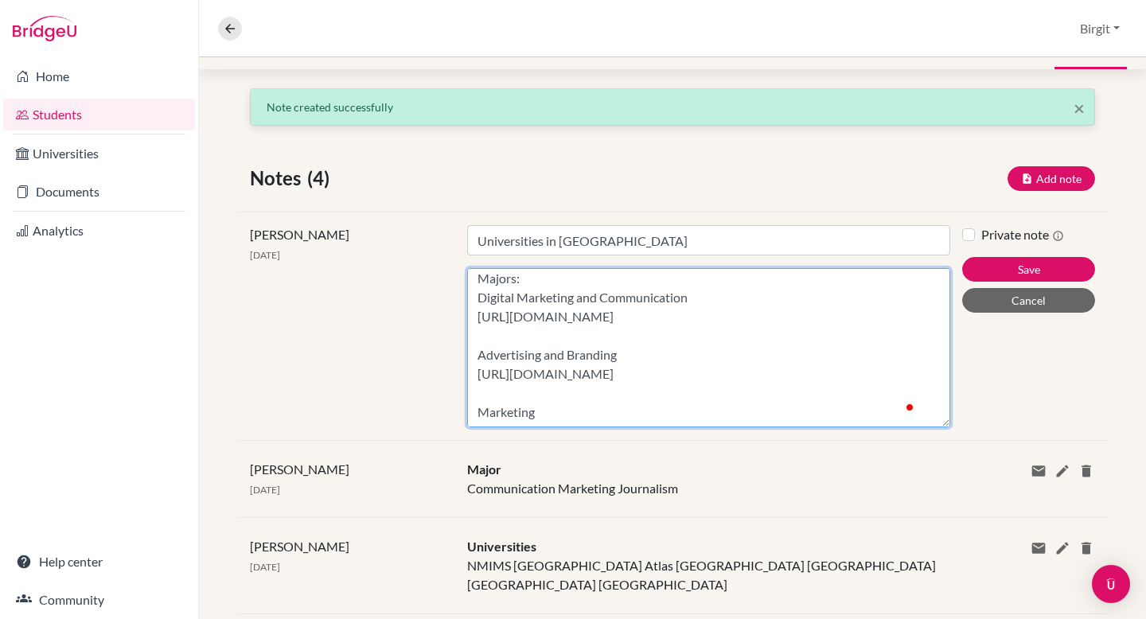
scroll to position [246, 0]
paste textarea "[URL][DOMAIN_NAME]"
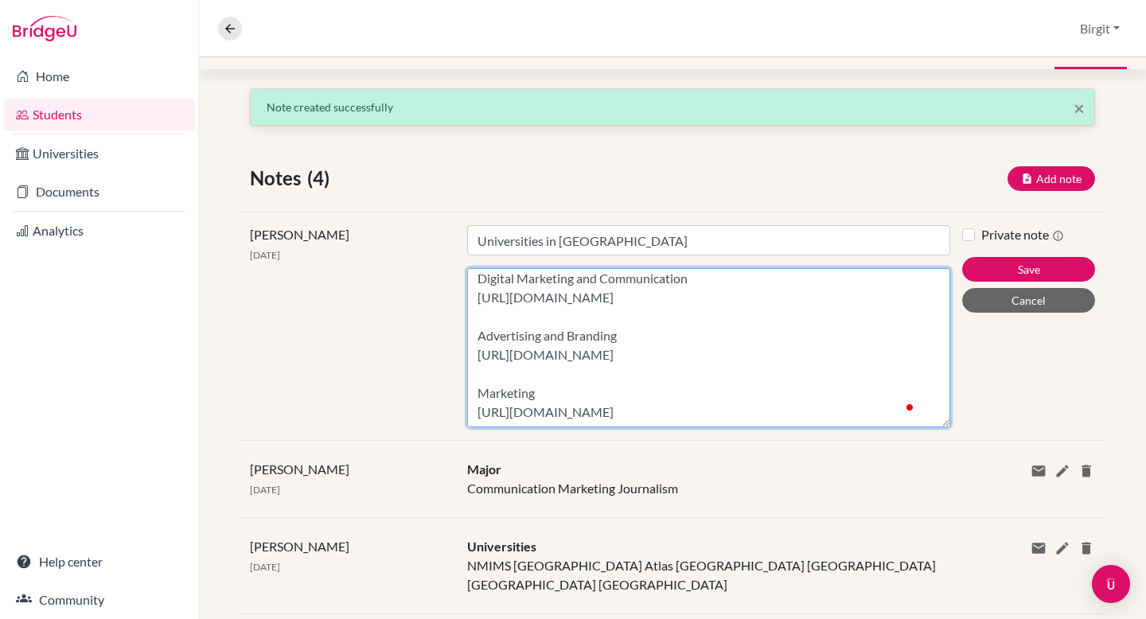
scroll to position [288, 0]
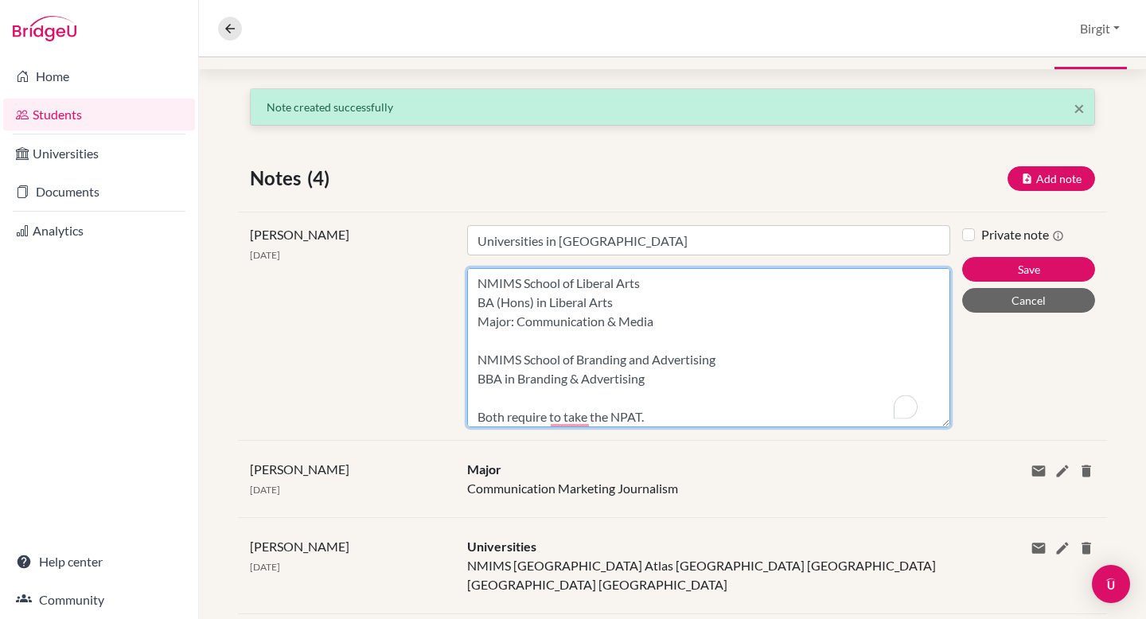
click at [664, 328] on textarea "NMIMS School of Liberal Arts BA (Hons) in Liberal Arts Major: Communication & M…" at bounding box center [708, 347] width 483 height 159
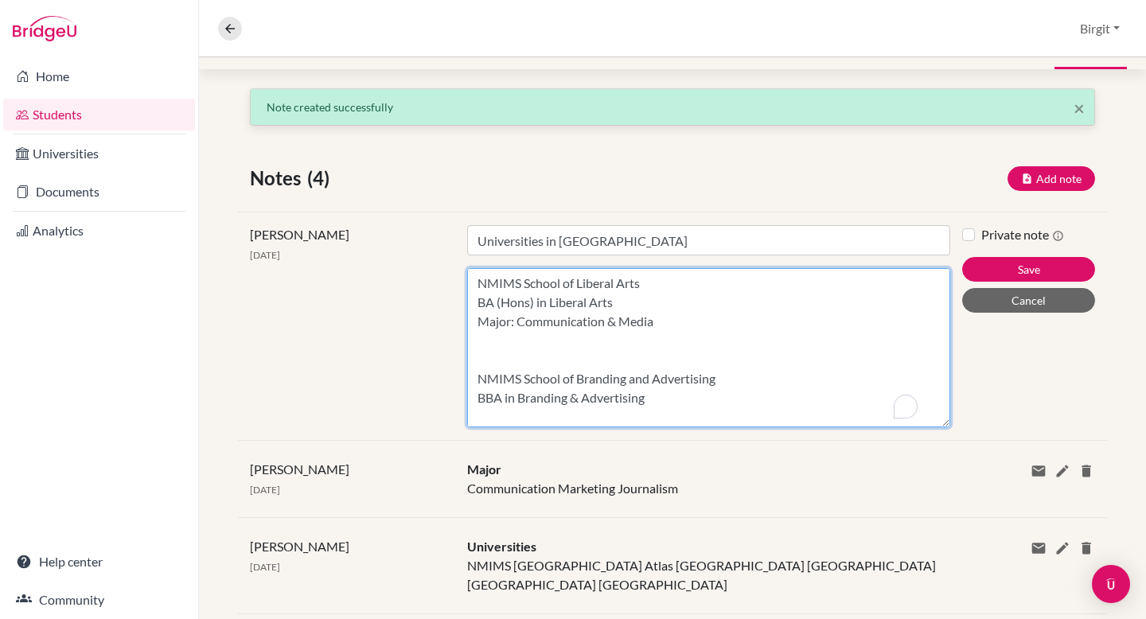
click at [501, 418] on textarea "NMIMS School of Liberal Arts BA (Hons) in Liberal Arts Major: Communication & M…" at bounding box center [708, 347] width 483 height 159
paste textarea "[URL][DOMAIN_NAME]"
click at [501, 341] on textarea "NMIMS School of Liberal Arts BA (Hons) in Liberal Arts Major: Communication & M…" at bounding box center [708, 347] width 483 height 159
paste textarea "[URL][DOMAIN_NAME]"
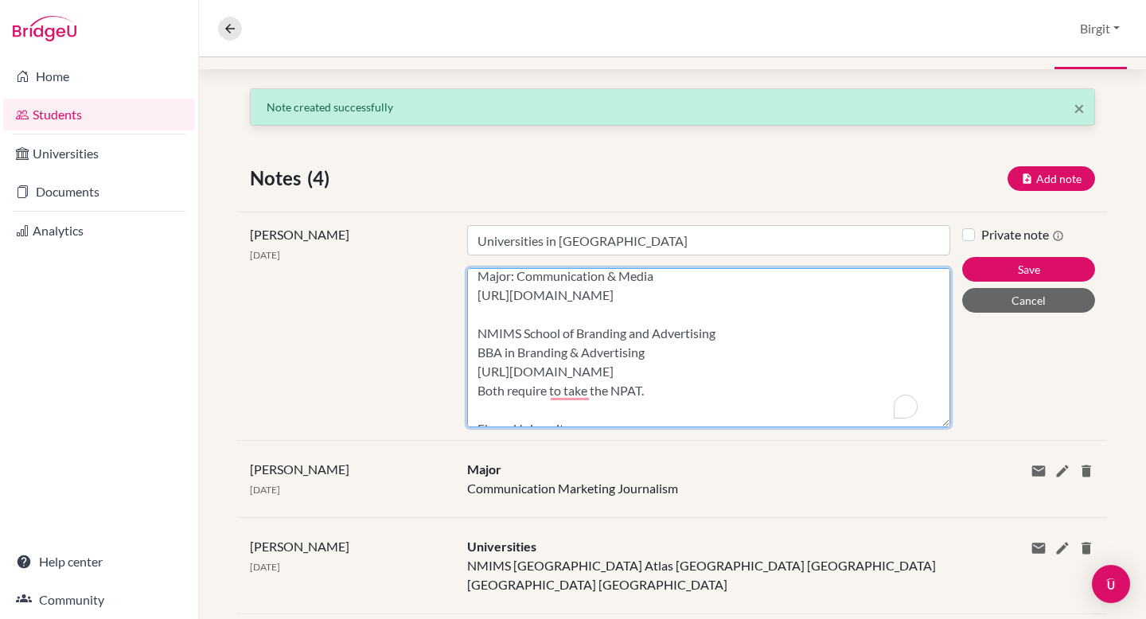
scroll to position [64, 0]
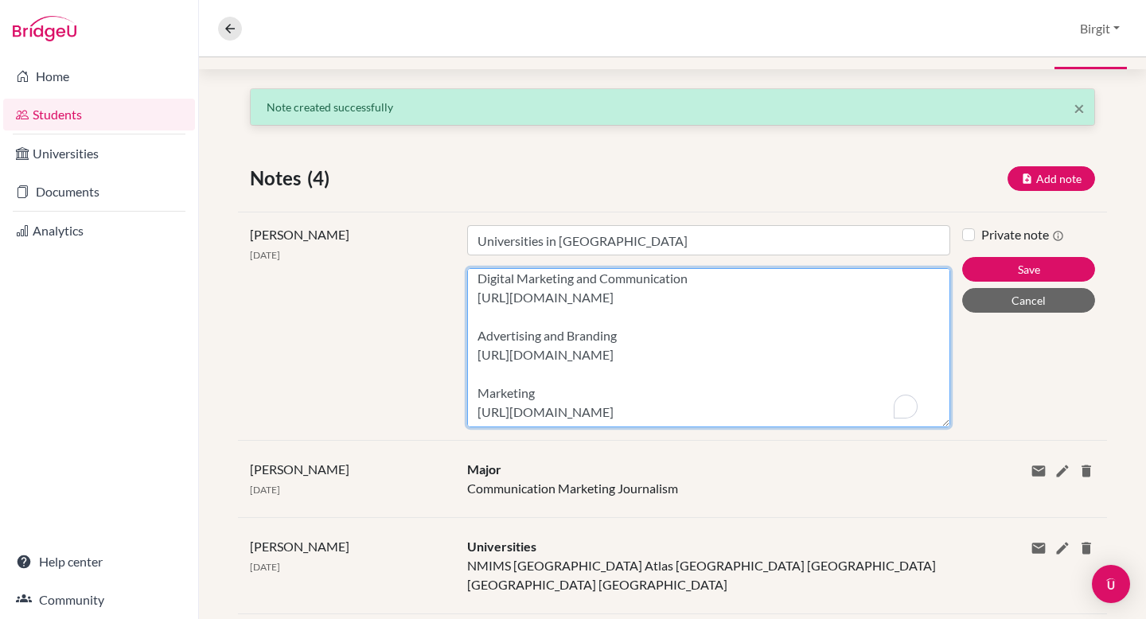
click at [586, 414] on textarea "NMIMS School of Liberal Arts BA (Hons) in Liberal Arts Major: Communication & M…" at bounding box center [708, 347] width 483 height 159
paste textarea "[URL][DOMAIN_NAME]"
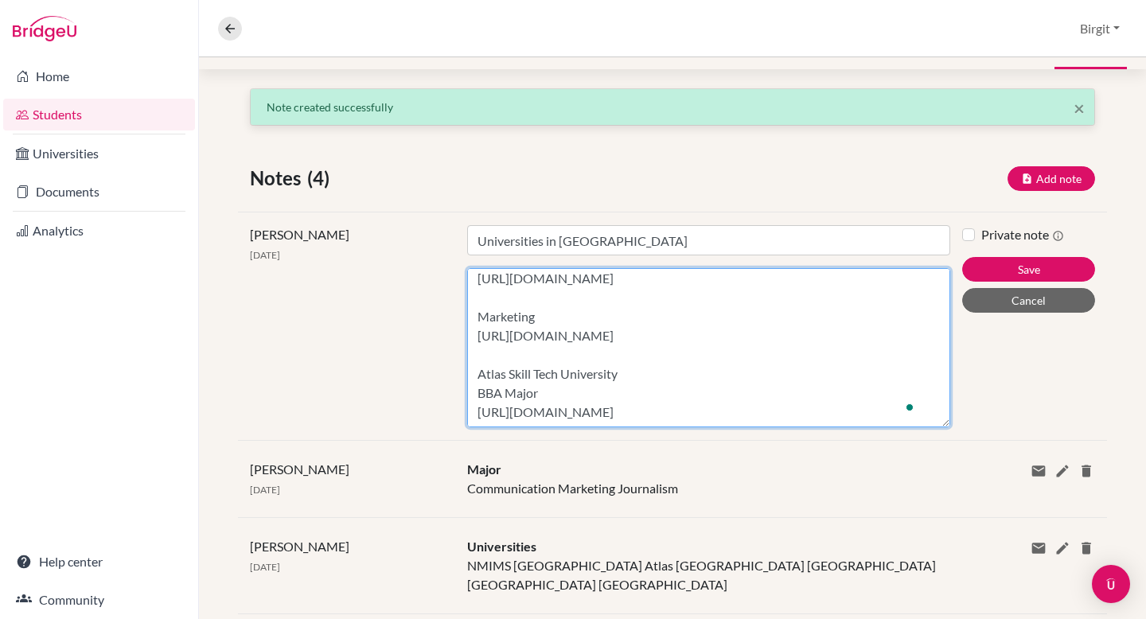
click at [570, 401] on textarea "NMIMS School of Liberal Arts BA (Hons) in Liberal Arts Major: Communication & M…" at bounding box center [708, 347] width 483 height 159
drag, startPoint x: 476, startPoint y: 401, endPoint x: 538, endPoint y: 403, distance: 62.1
click at [538, 403] on textarea "NMIMS School of Liberal Arts BA (Hons) in Liberal Arts Major: Communication & M…" at bounding box center [708, 347] width 483 height 159
paste textarea "Hons. in Digital Branding & Advertising"
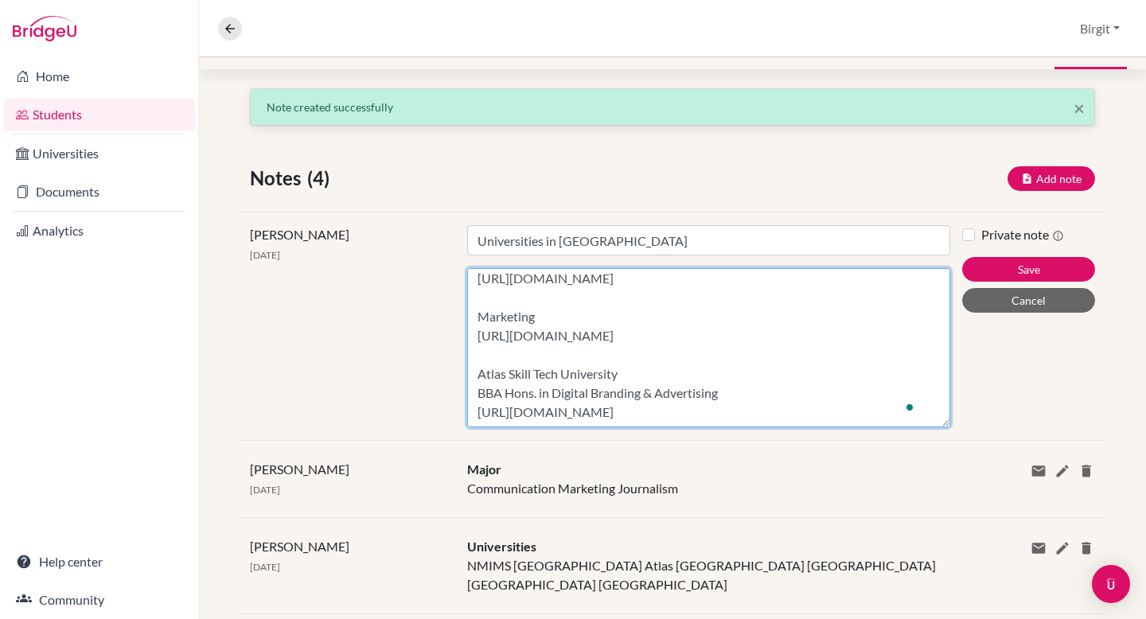
click at [878, 409] on textarea "NMIMS School of Liberal Arts BA (Hons) in Liberal Arts Major: Communication & M…" at bounding box center [708, 347] width 483 height 159
paste textarea "BBA Hons."
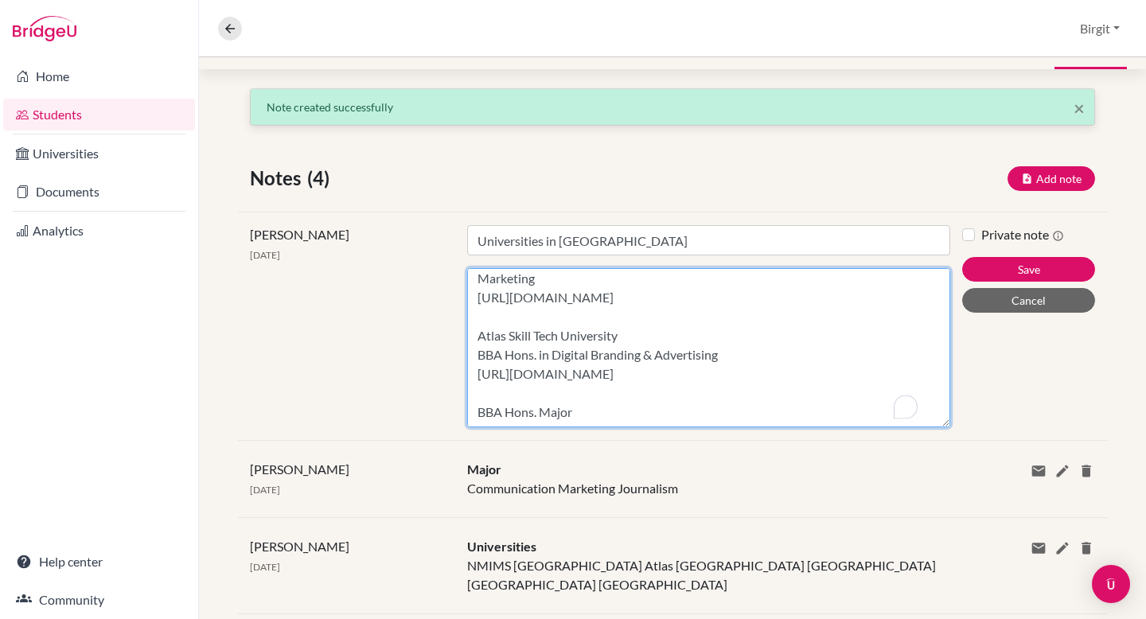
paste textarea "Marketing"
paste textarea "Entrepreneurship"
paste textarea "[URL][DOMAIN_NAME]"
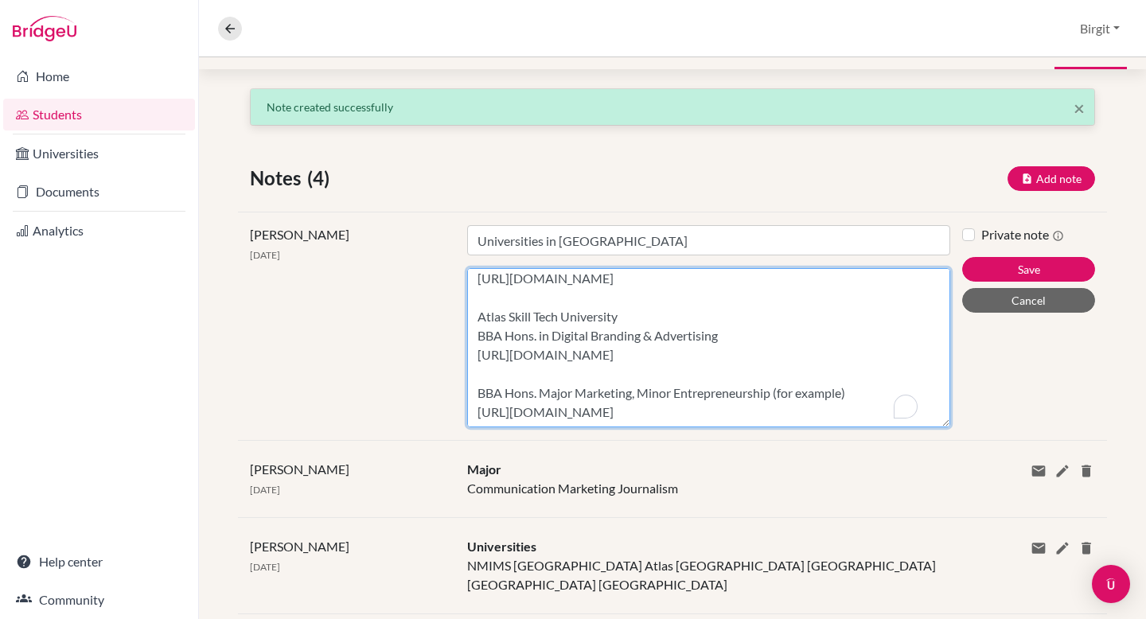
click at [690, 321] on textarea "NMIMS School of Liberal Arts BA (Hons) in Liberal Arts Major: Communication & M…" at bounding box center [708, 347] width 483 height 159
click at [723, 418] on textarea "NMIMS School of Liberal Arts BA (Hons) in Liberal Arts Major: Communication & M…" at bounding box center [708, 347] width 483 height 159
drag, startPoint x: 477, startPoint y: 286, endPoint x: 474, endPoint y: 296, distance: 9.8
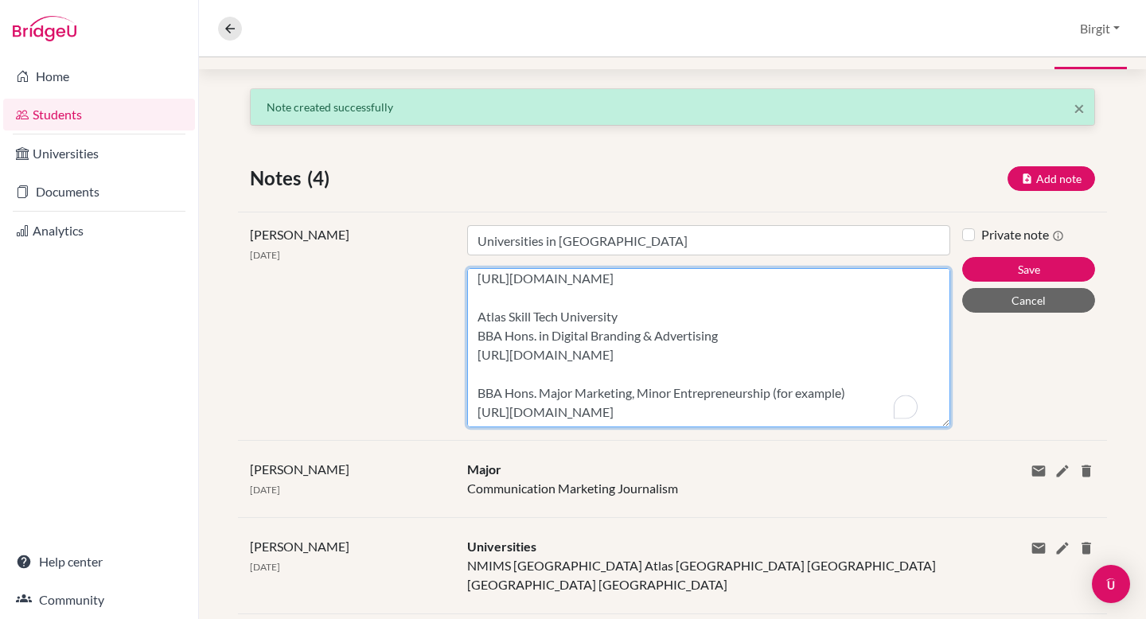
click at [474, 296] on textarea "NMIMS School of Liberal Arts BA (Hons) in Liberal Arts Major: Communication & M…" at bounding box center [708, 347] width 483 height 159
click at [692, 408] on textarea "NMIMS School of Liberal Arts BA (Hons) in Liberal Arts Major: Communication & M…" at bounding box center [708, 347] width 483 height 159
click at [644, 411] on textarea "NMIMS School of Liberal Arts BA (Hons) in Liberal Arts Major: Communication & M…" at bounding box center [708, 347] width 483 height 159
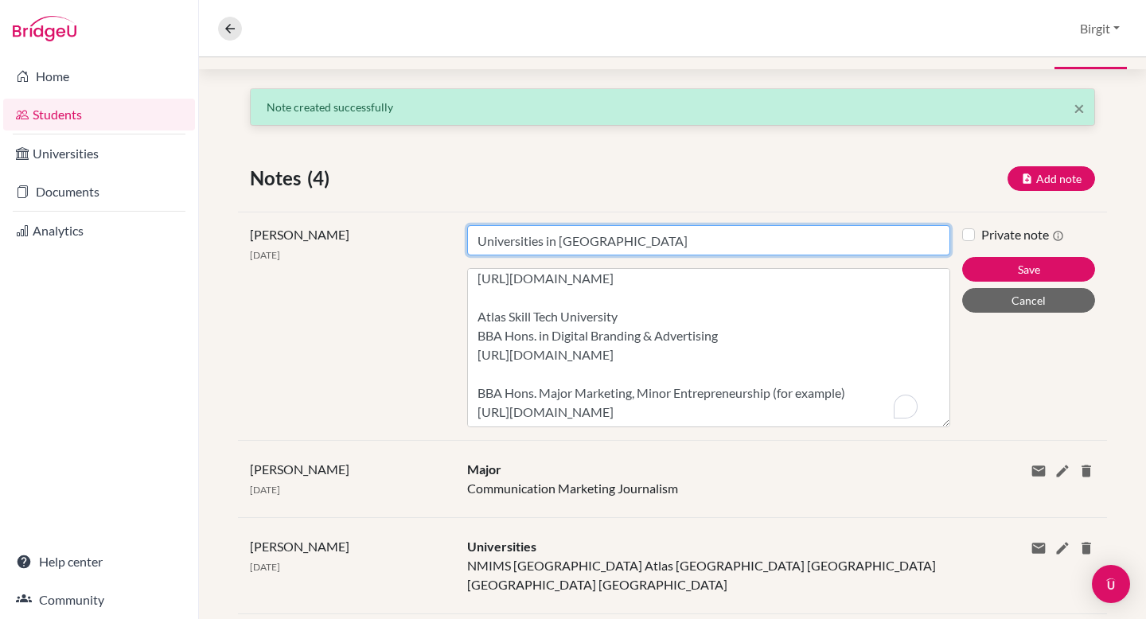
click at [613, 242] on input "Universities in [GEOGRAPHIC_DATA]" at bounding box center [708, 240] width 483 height 30
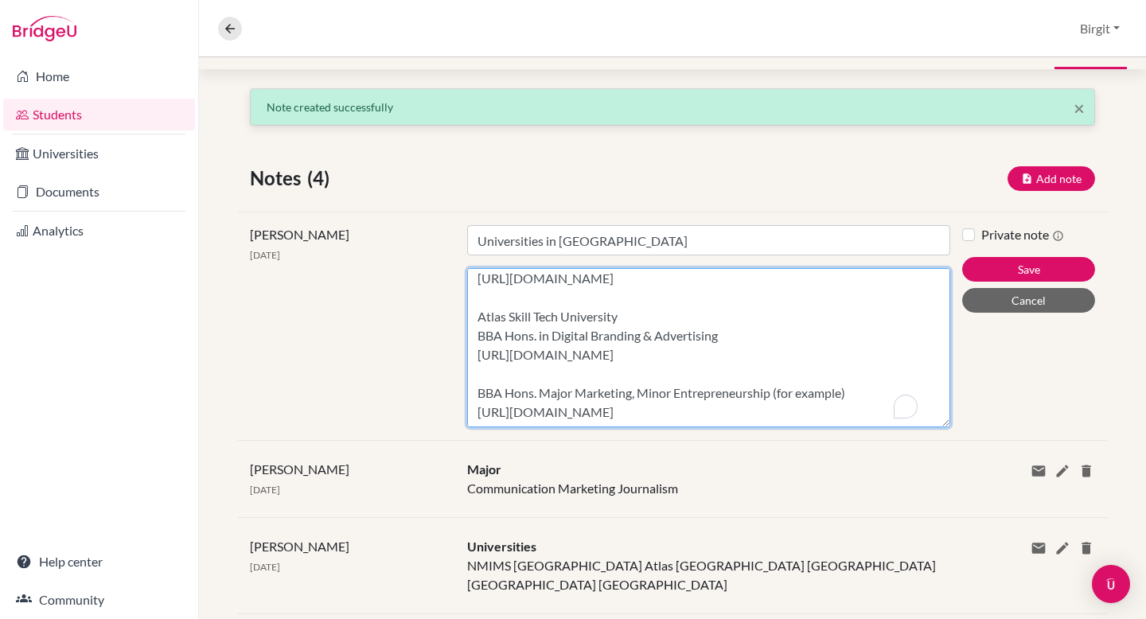
click at [668, 406] on textarea "NMIMS School of Liberal Arts BA (Hons) in Liberal Arts Major: Communication & M…" at bounding box center [708, 347] width 483 height 159
click at [683, 411] on textarea "NMIMS School of Liberal Arts BA (Hons) in Liberal Arts Major: Communication & M…" at bounding box center [708, 347] width 483 height 159
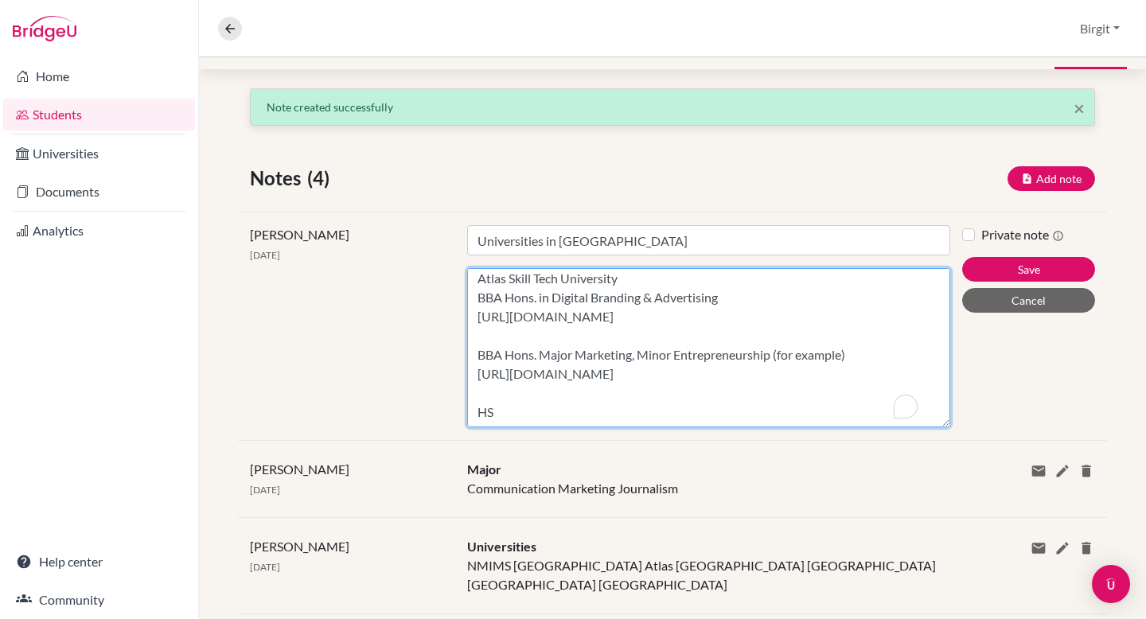
scroll to position [475, 0]
paste textarea "[URL][DOMAIN_NAME]"
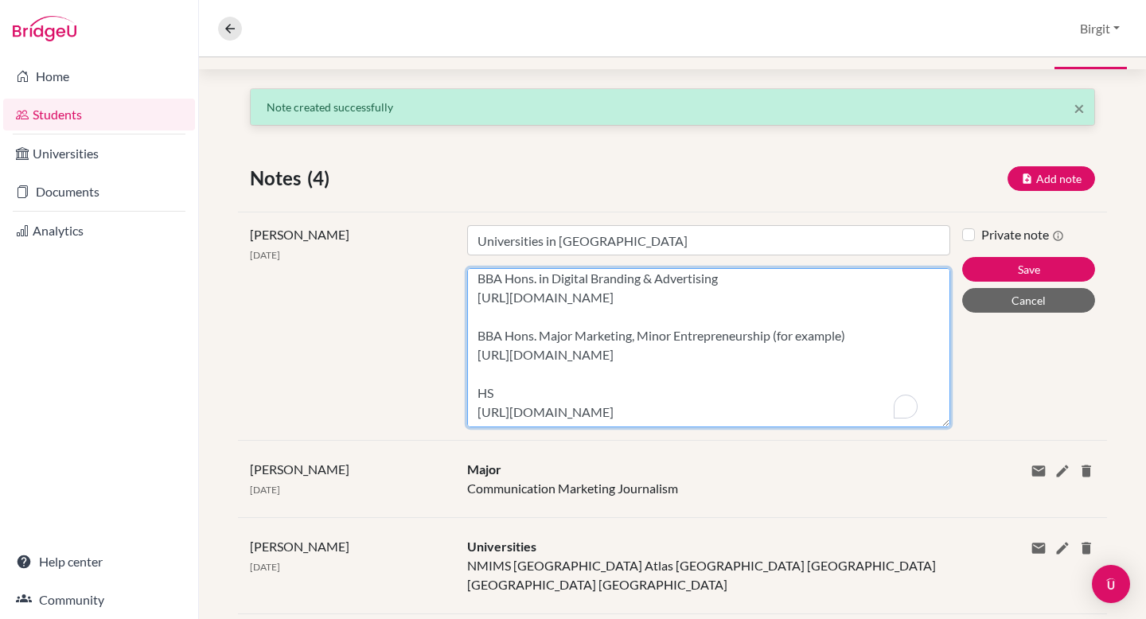
click at [559, 384] on textarea "NMIMS School of Liberal Arts BA (Hons) in Liberal Arts Major: Communication & M…" at bounding box center [708, 347] width 483 height 159
click at [509, 405] on textarea "NMIMS School of Liberal Arts BA (Hons) in Liberal Arts Major: Communication & M…" at bounding box center [708, 347] width 483 height 159
click at [707, 419] on textarea "NMIMS School of Liberal Arts BA (Hons) in Liberal Arts Major: Communication & M…" at bounding box center [708, 347] width 483 height 159
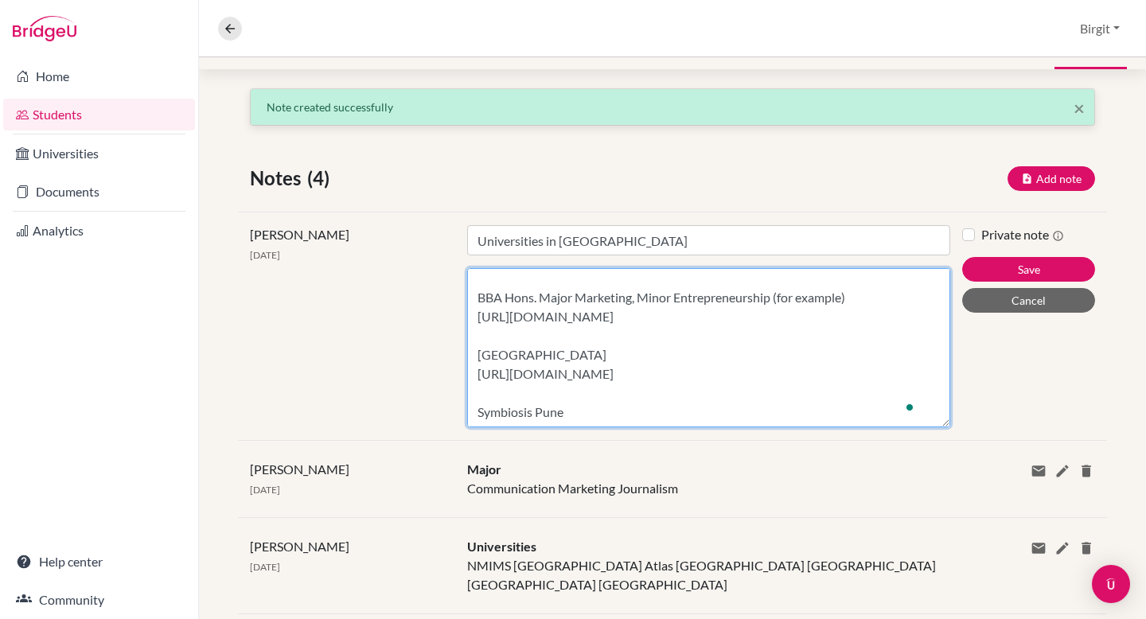
scroll to position [532, 0]
paste textarea "[URL][DOMAIN_NAME]"
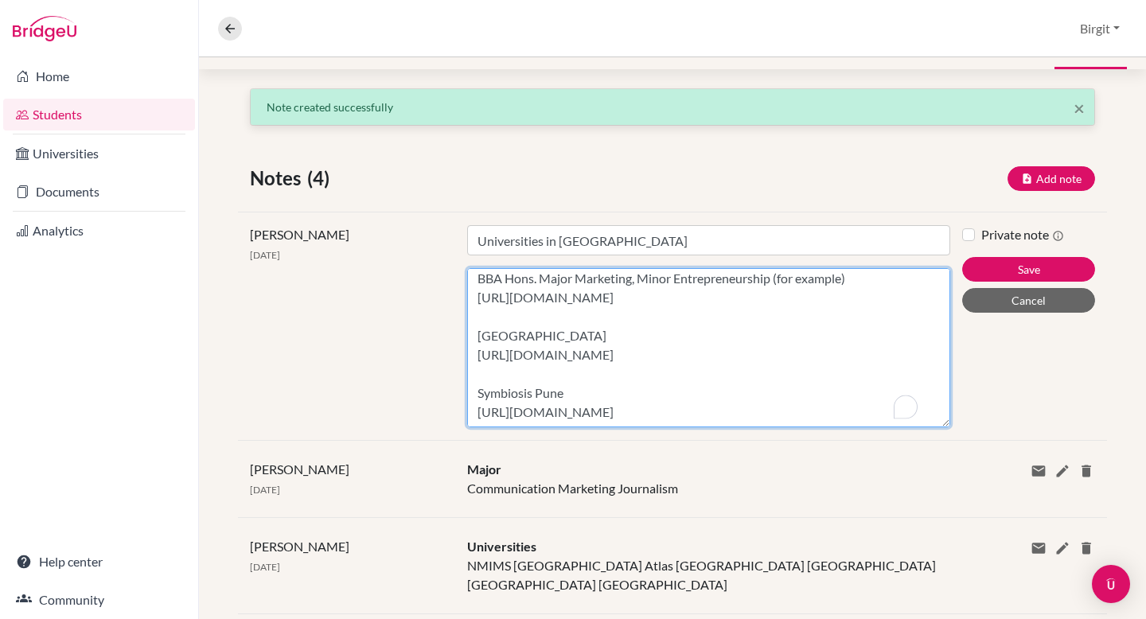
type textarea "NMIMS School of Liberal Arts BA (Hons) in Liberal Arts Major: Communication & M…"
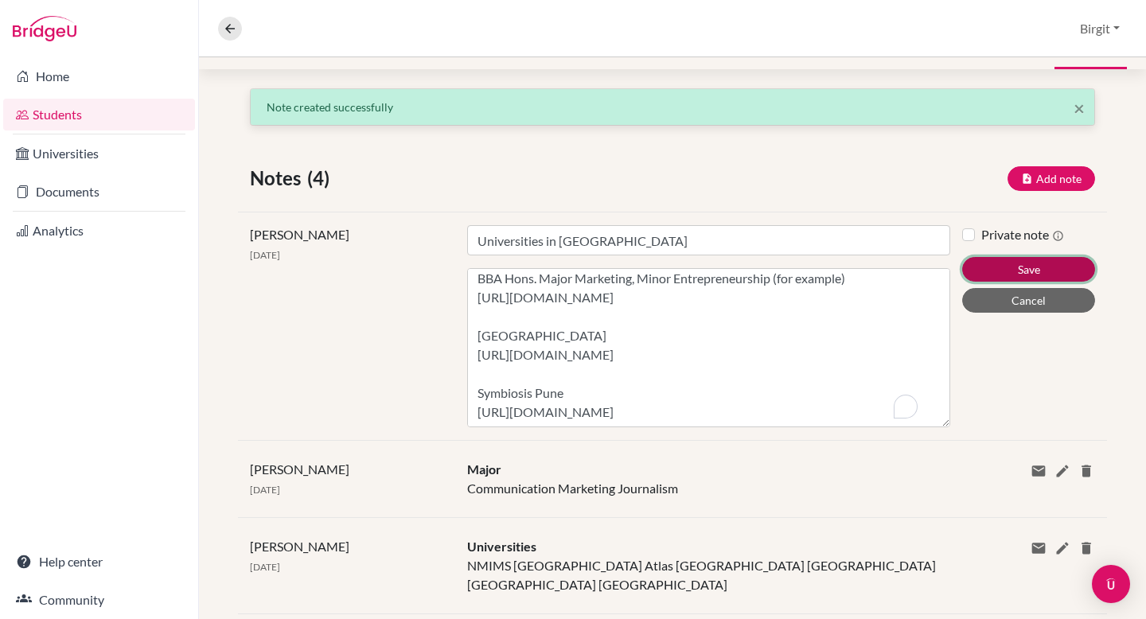
click at [1004, 267] on button "Save" at bounding box center [1028, 269] width 133 height 25
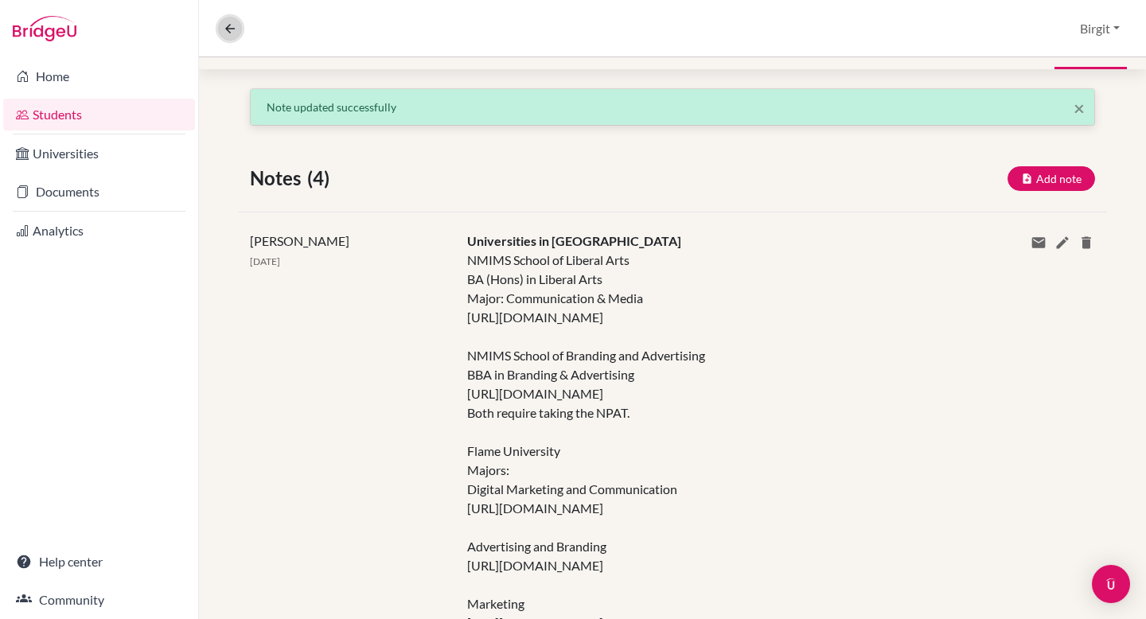
click at [233, 32] on icon at bounding box center [230, 28] width 14 height 14
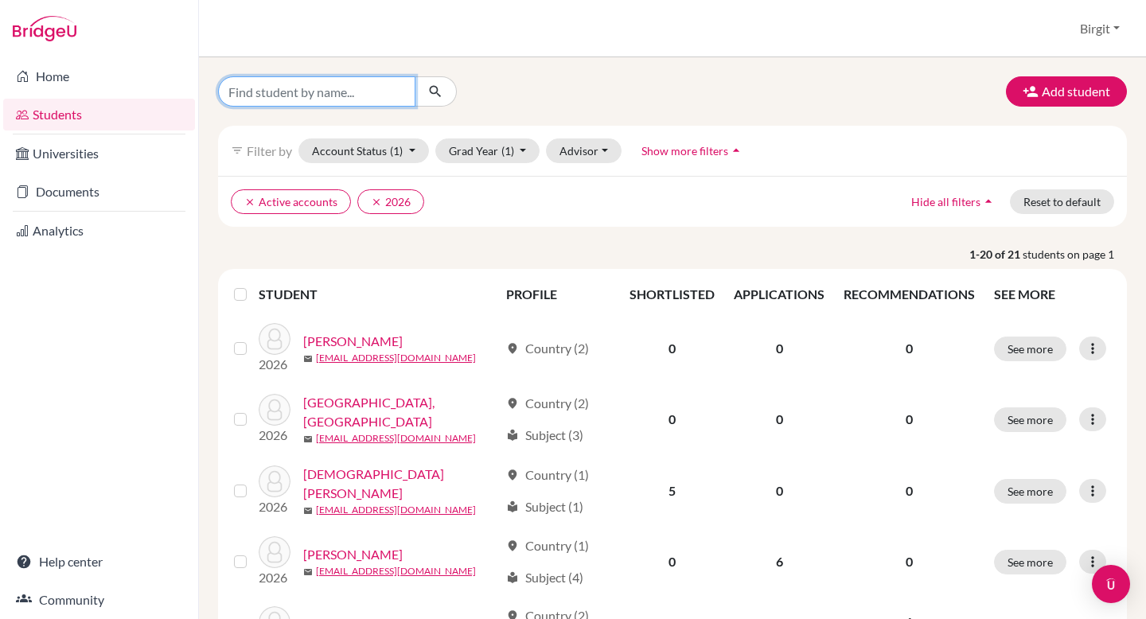
click at [344, 88] on input "Find student by name..." at bounding box center [316, 91] width 197 height 30
type input "[PERSON_NAME]"
click at [427, 95] on icon "submit" at bounding box center [435, 92] width 16 height 16
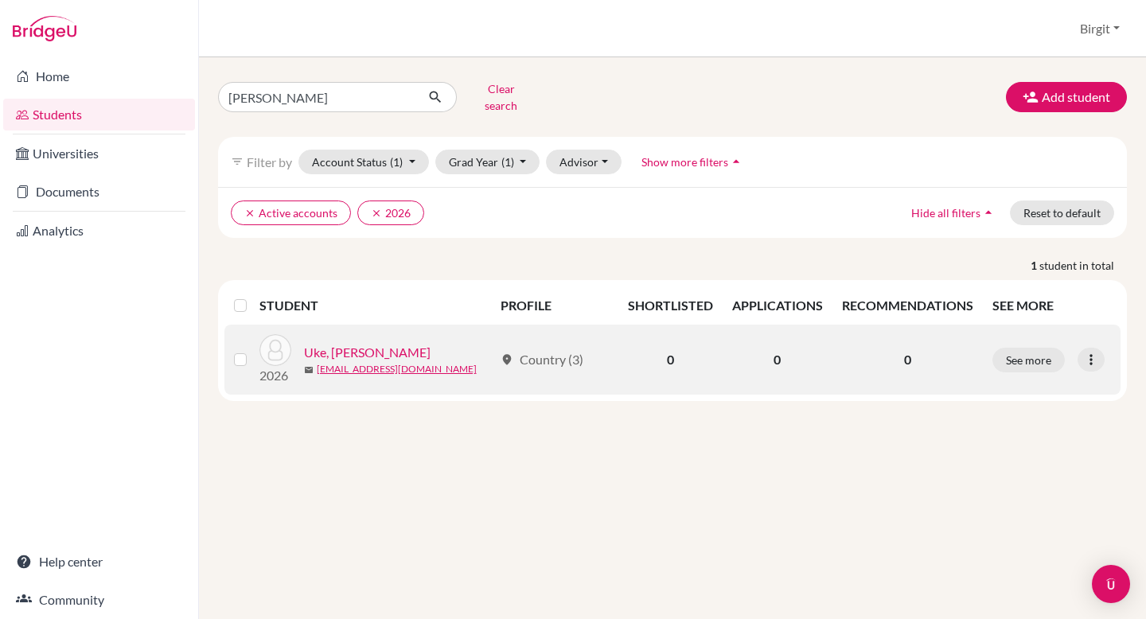
click at [373, 343] on link "Uke, [PERSON_NAME]" at bounding box center [367, 352] width 127 height 19
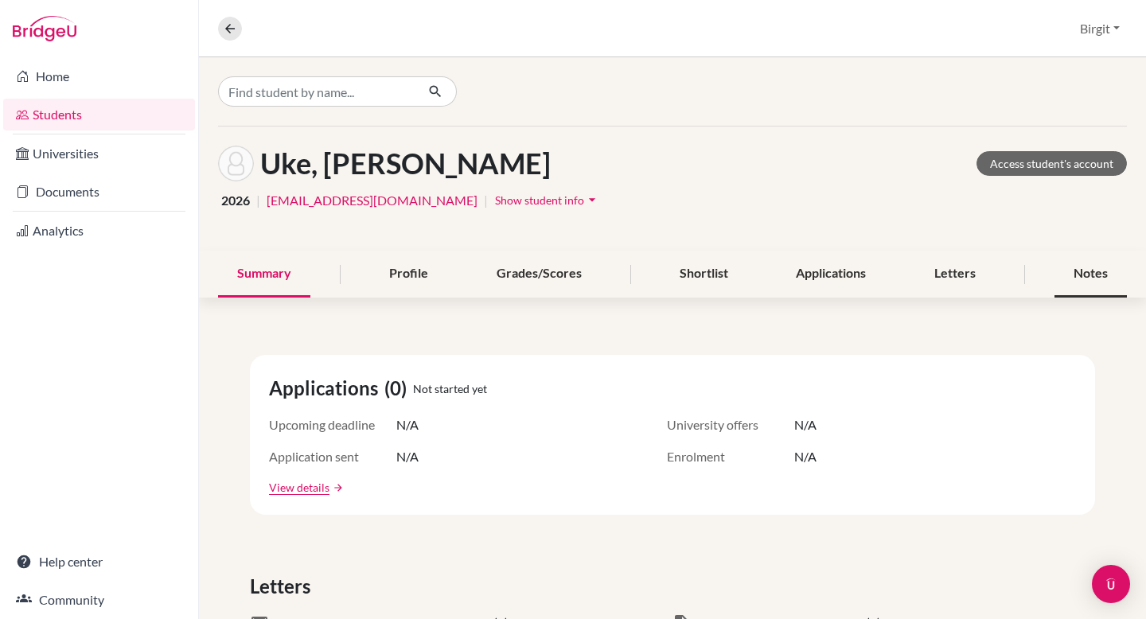
click at [1077, 274] on div "Notes" at bounding box center [1090, 274] width 72 height 47
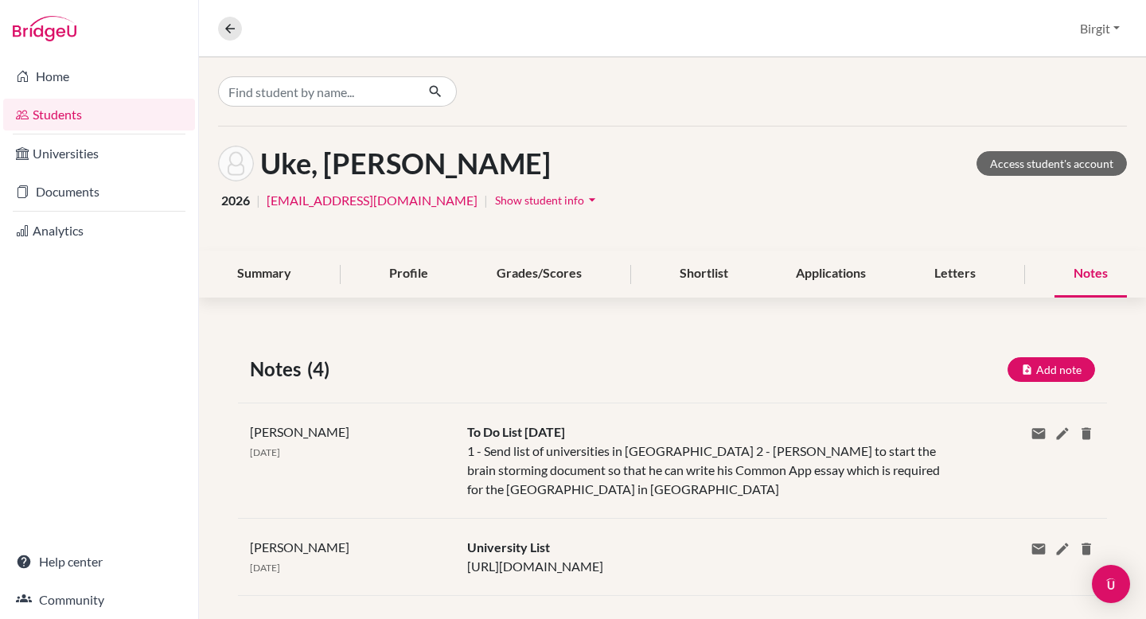
click at [926, 563] on div "University List [URL][DOMAIN_NAME]" at bounding box center [708, 557] width 507 height 38
drag, startPoint x: 464, startPoint y: 566, endPoint x: 539, endPoint y: 585, distance: 77.8
click at [539, 576] on div "University List [URL][DOMAIN_NAME]" at bounding box center [708, 557] width 507 height 38
copy div "[URL][DOMAIN_NAME]"
